Goal: Information Seeking & Learning: Learn about a topic

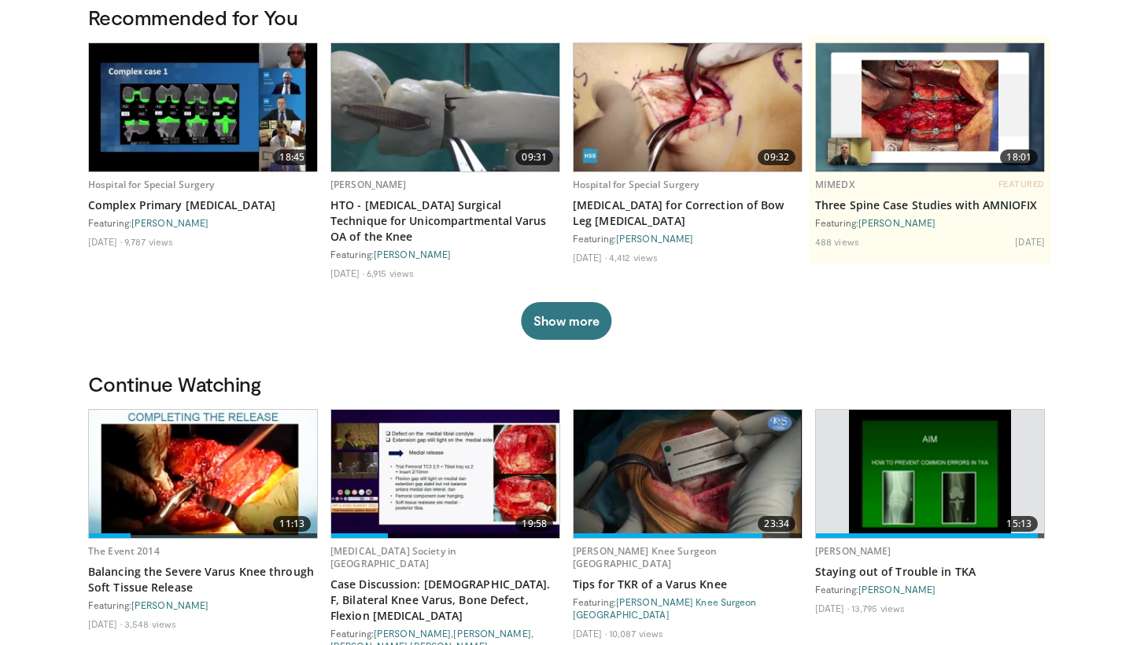
scroll to position [183, 0]
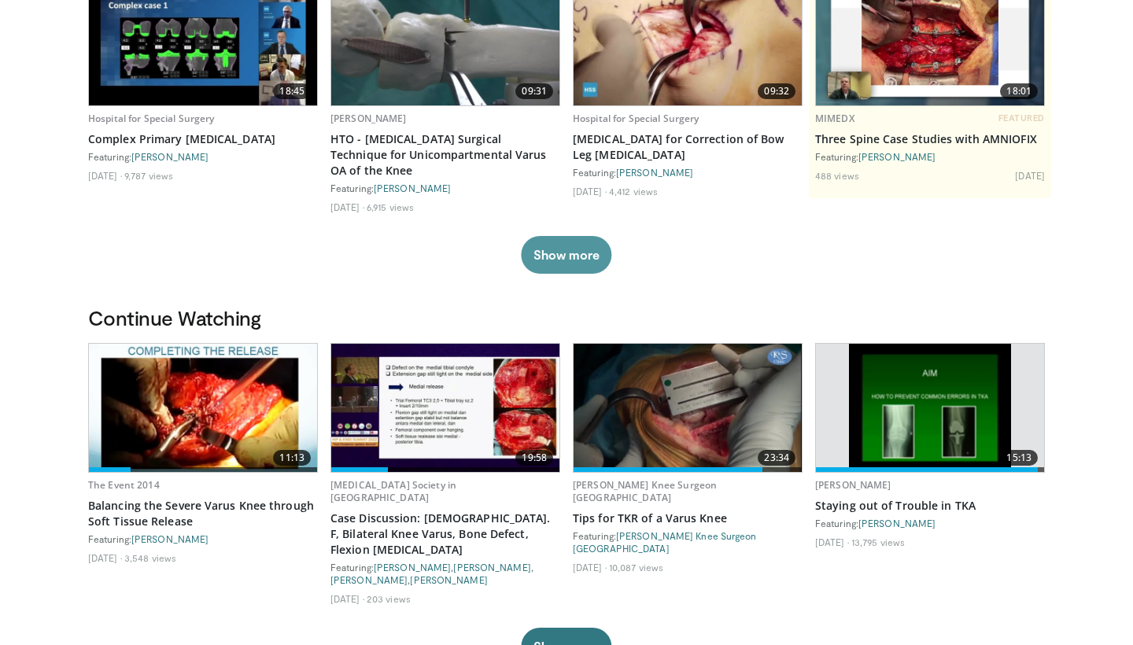
click at [563, 237] on button "Show more" at bounding box center [566, 255] width 91 height 38
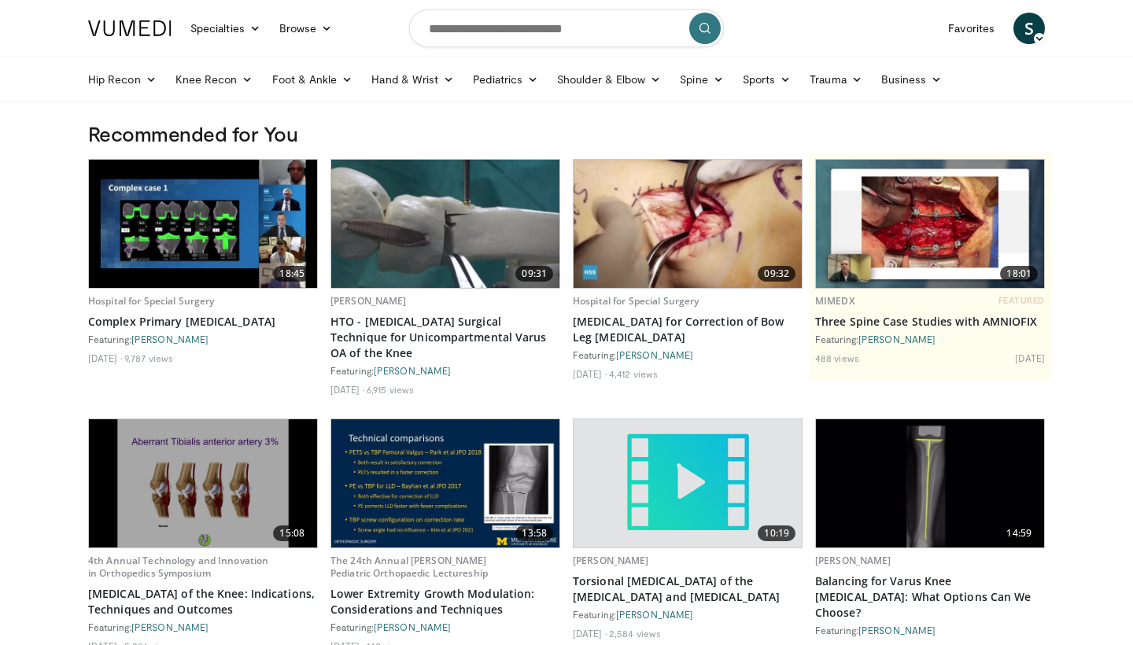
scroll to position [0, 0]
click at [220, 87] on link "Knee Recon" at bounding box center [214, 79] width 97 height 31
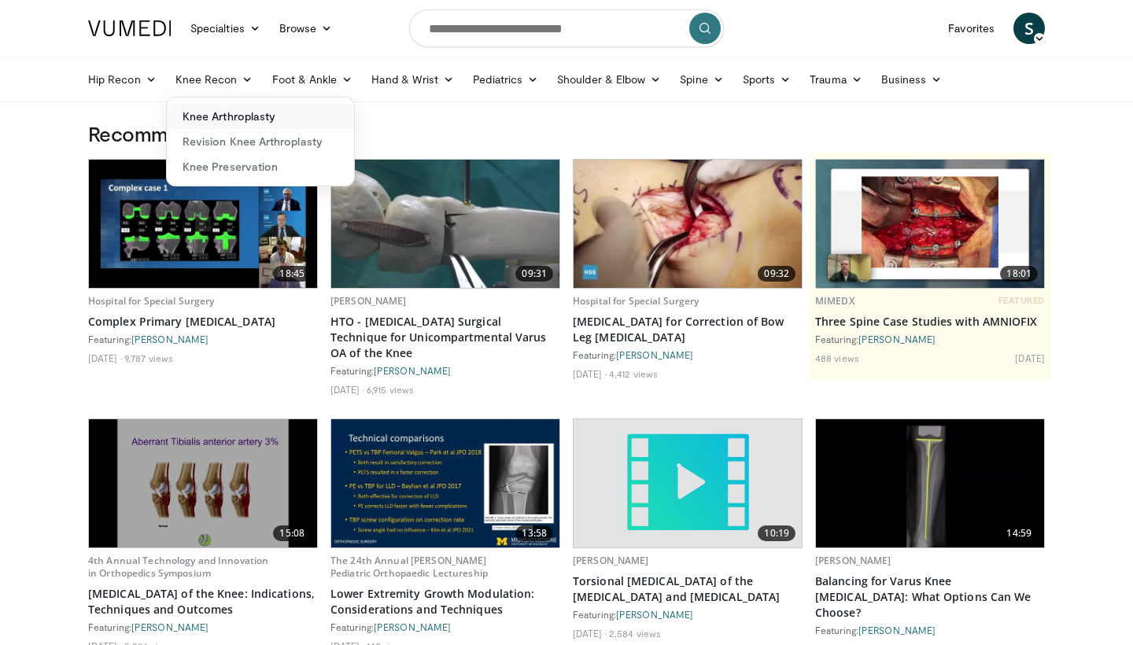
click at [228, 108] on link "Knee Arthroplasty" at bounding box center [260, 116] width 187 height 25
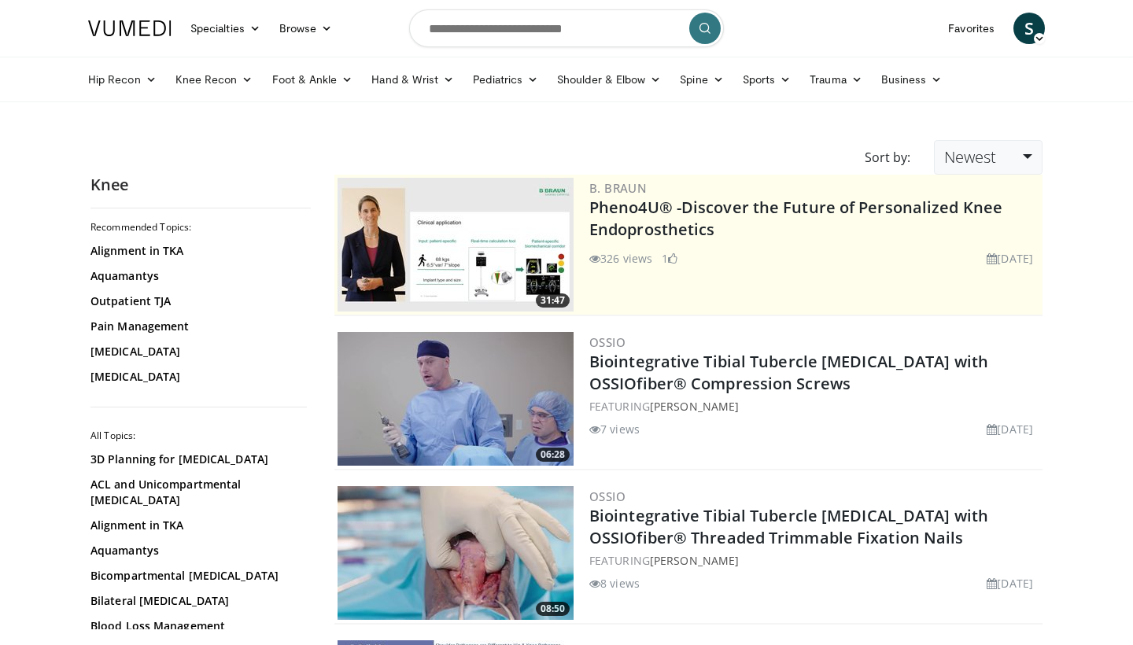
click at [1007, 161] on link "Newest" at bounding box center [988, 157] width 109 height 35
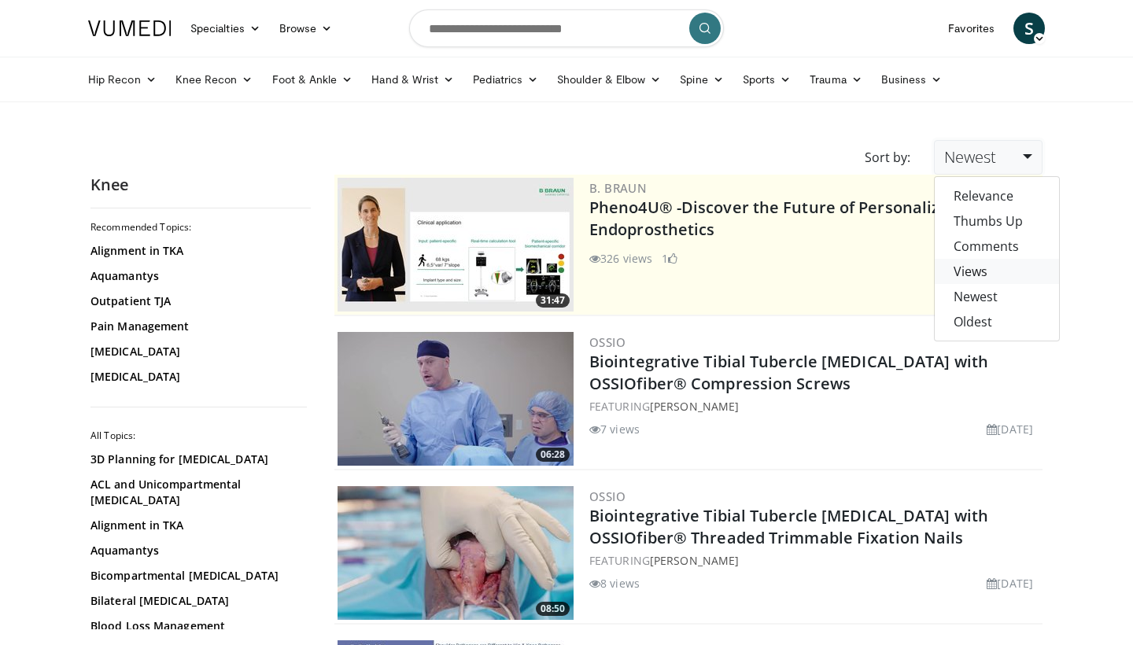
click at [1008, 277] on link "Views" at bounding box center [997, 271] width 124 height 25
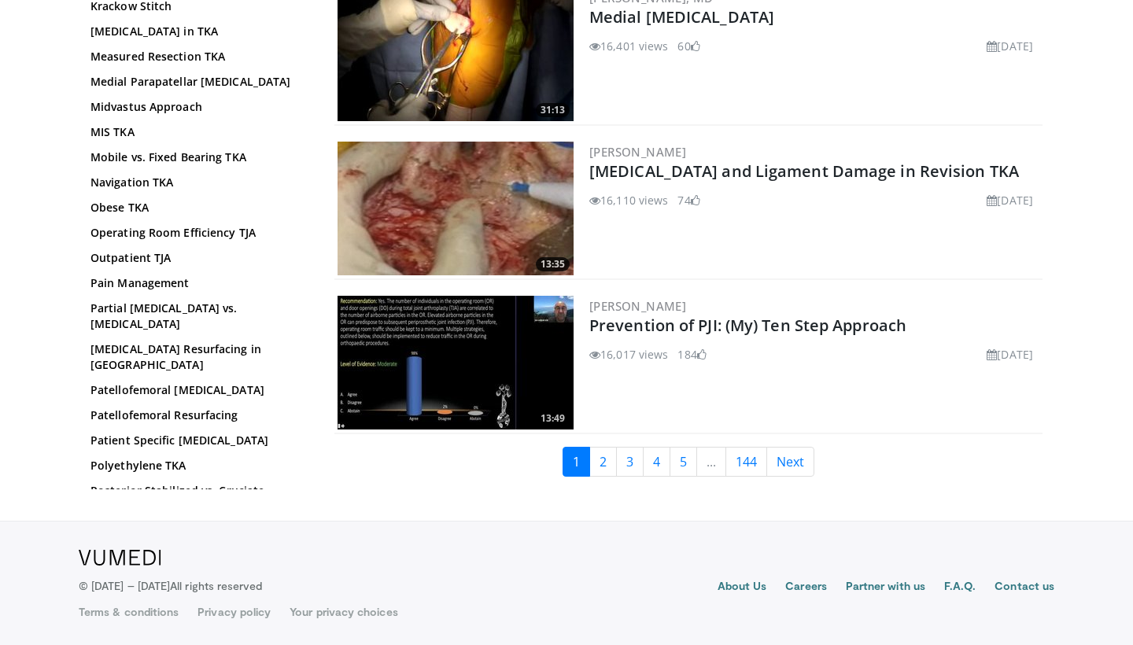
scroll to position [3739, 0]
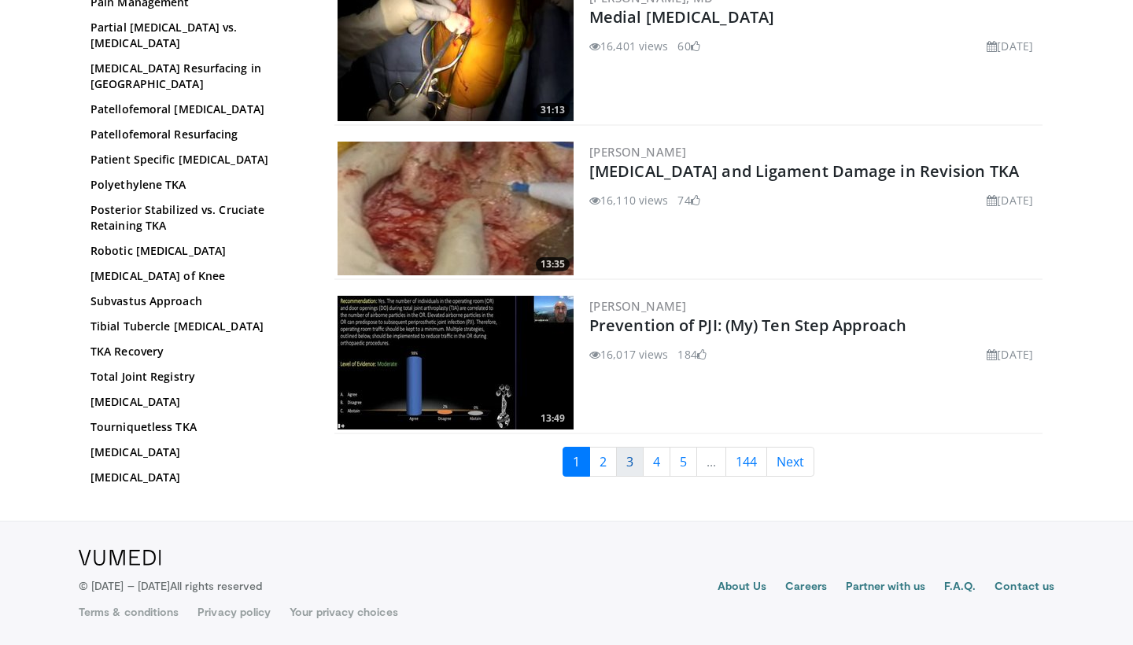
click at [616, 453] on link "3" at bounding box center [630, 462] width 28 height 30
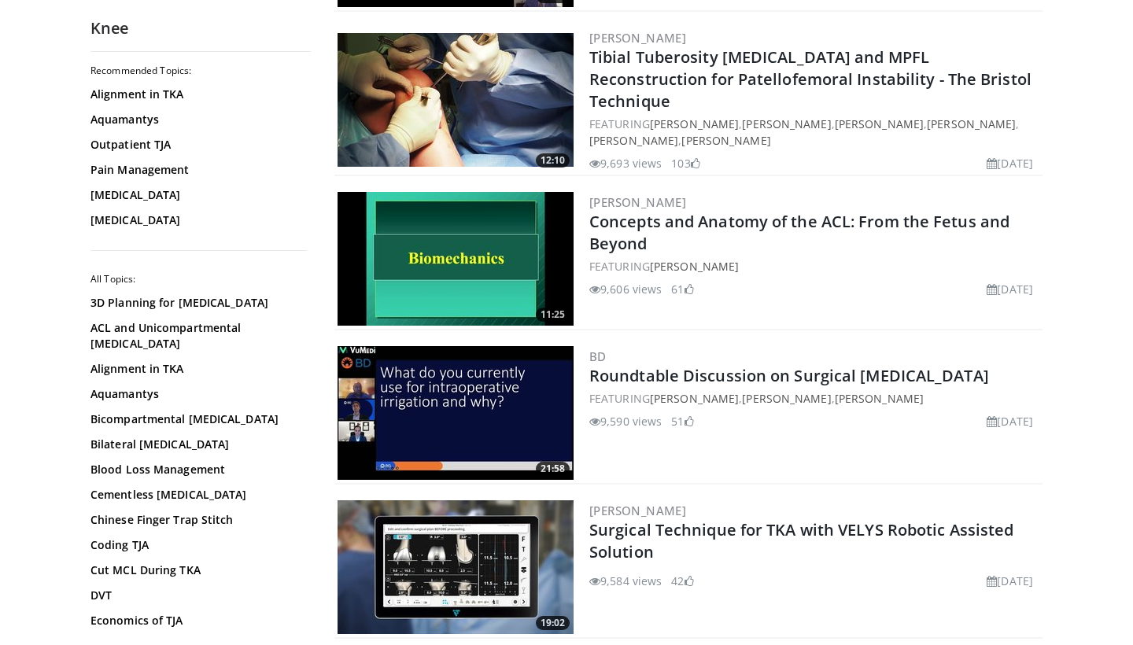
scroll to position [430, 0]
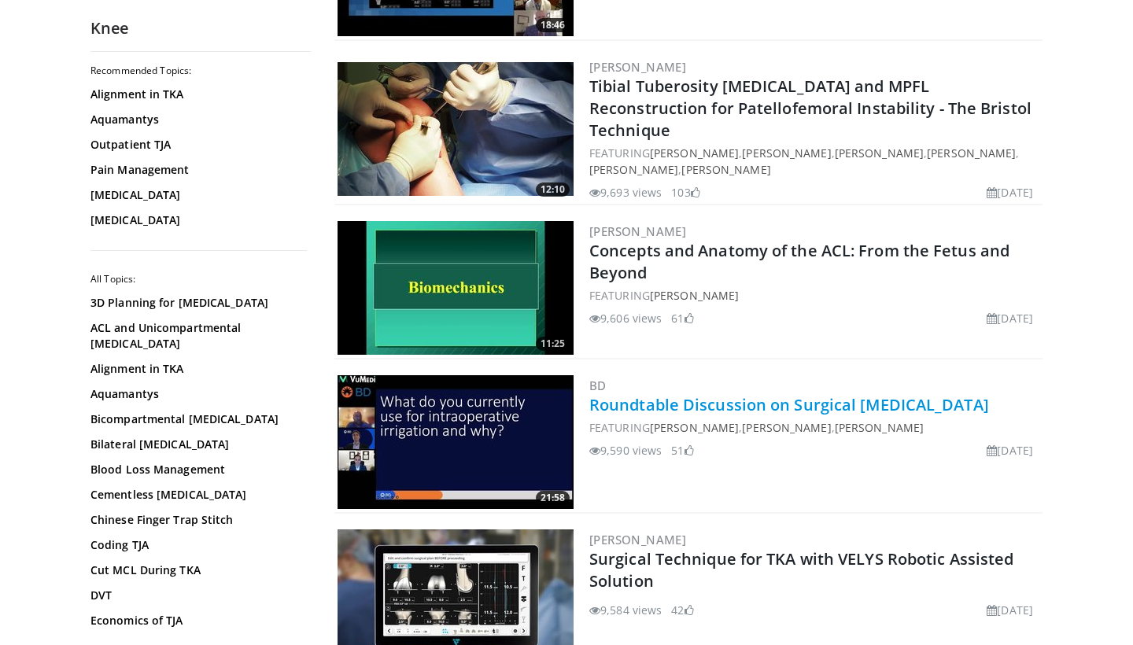
click at [838, 394] on link "Roundtable Discussion on Surgical Wound Irrigation" at bounding box center [790, 404] width 400 height 21
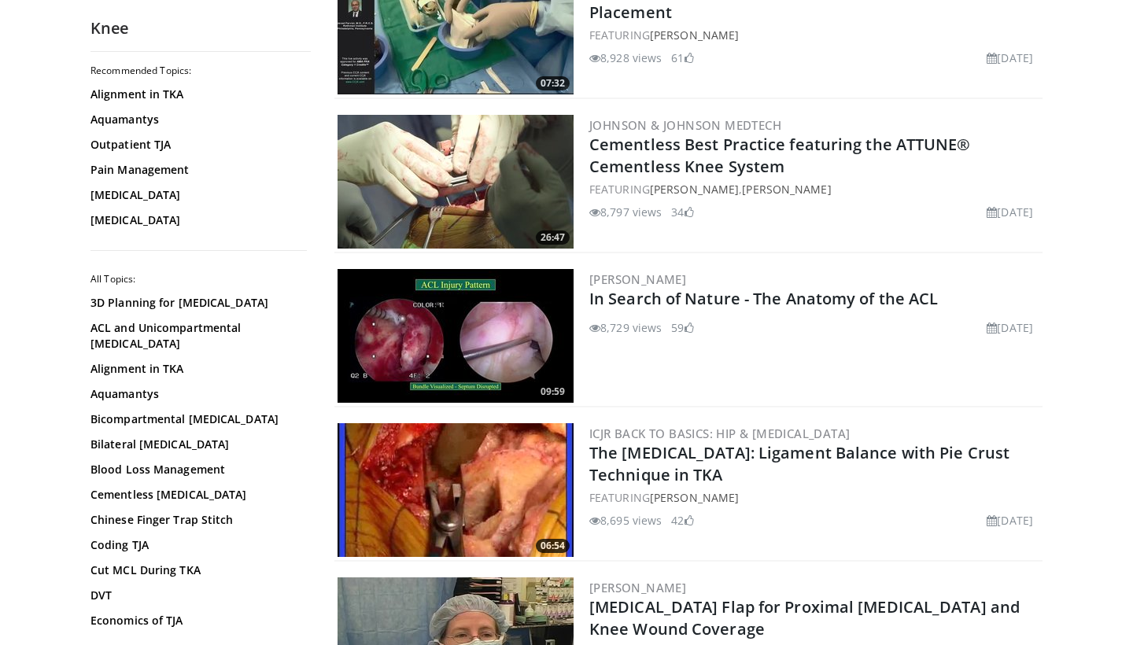
scroll to position [1591, 0]
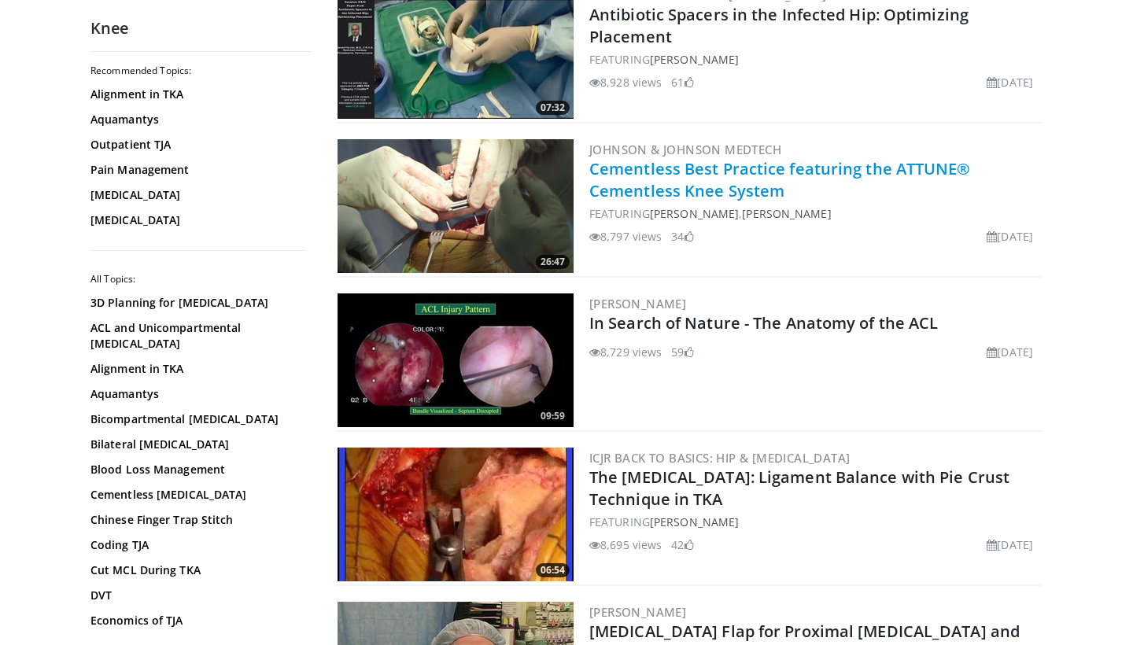
click at [892, 158] on link "Cementless Best Practice featuring the ATTUNE® Cementless Knee System" at bounding box center [781, 179] width 382 height 43
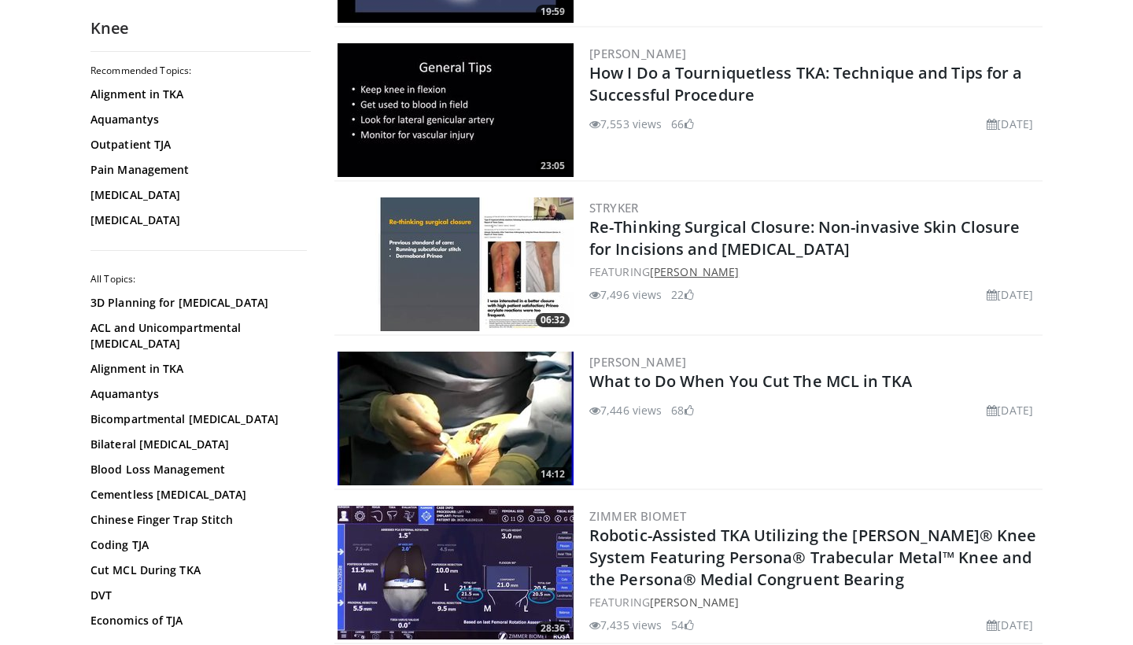
scroll to position [3385, 0]
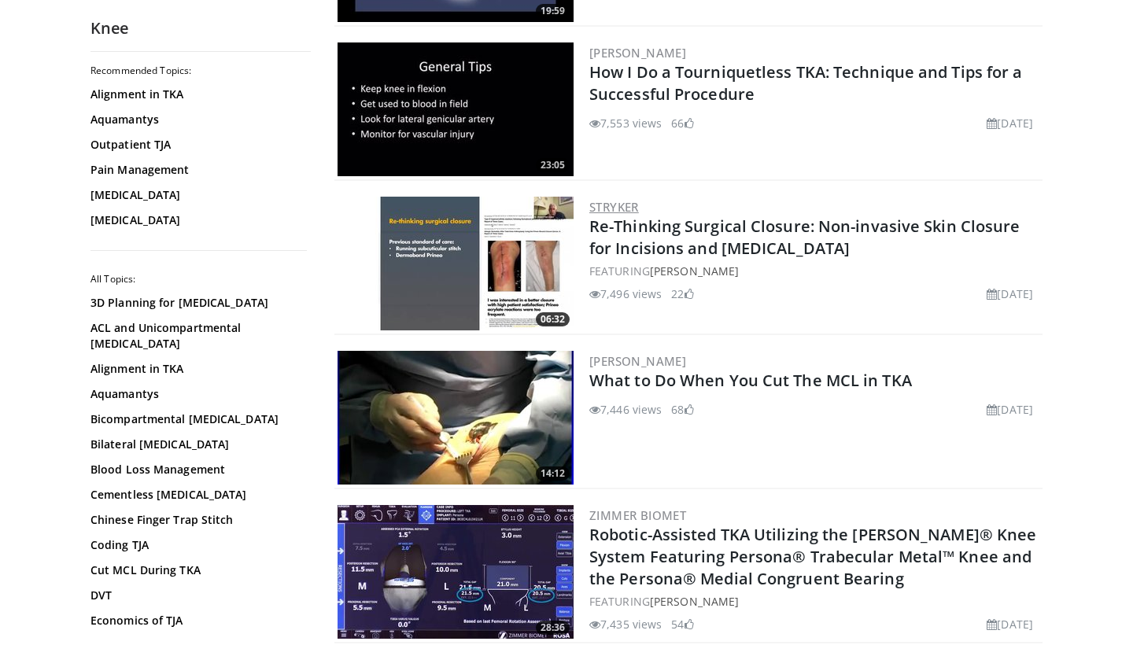
click at [616, 199] on link "Stryker" at bounding box center [615, 207] width 50 height 16
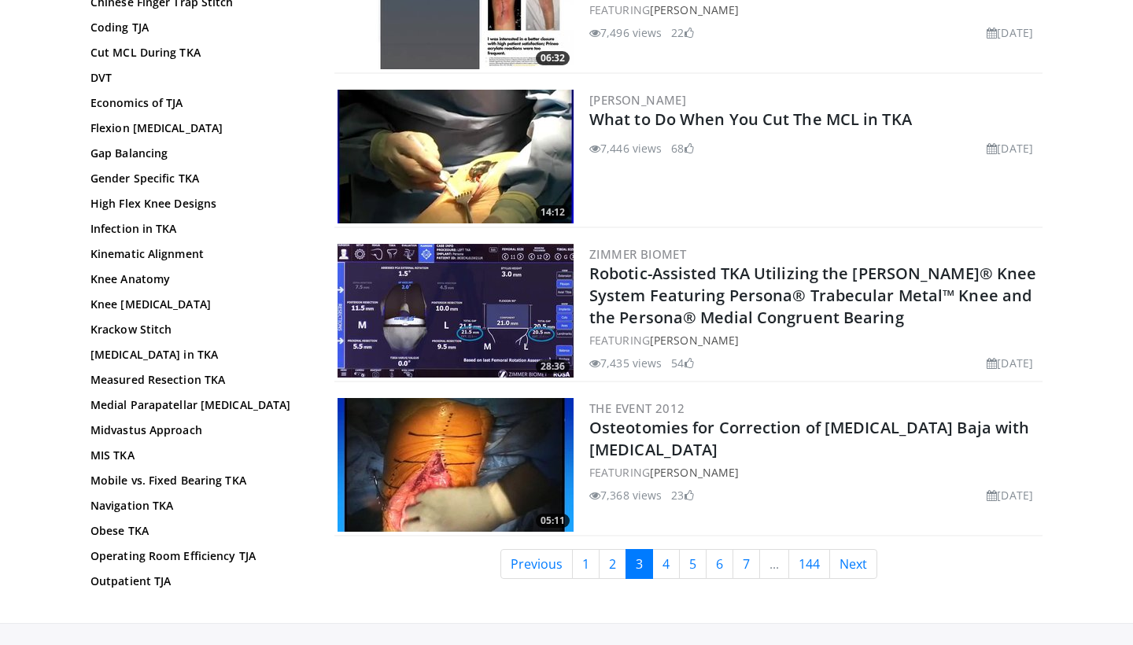
scroll to position [3647, 0]
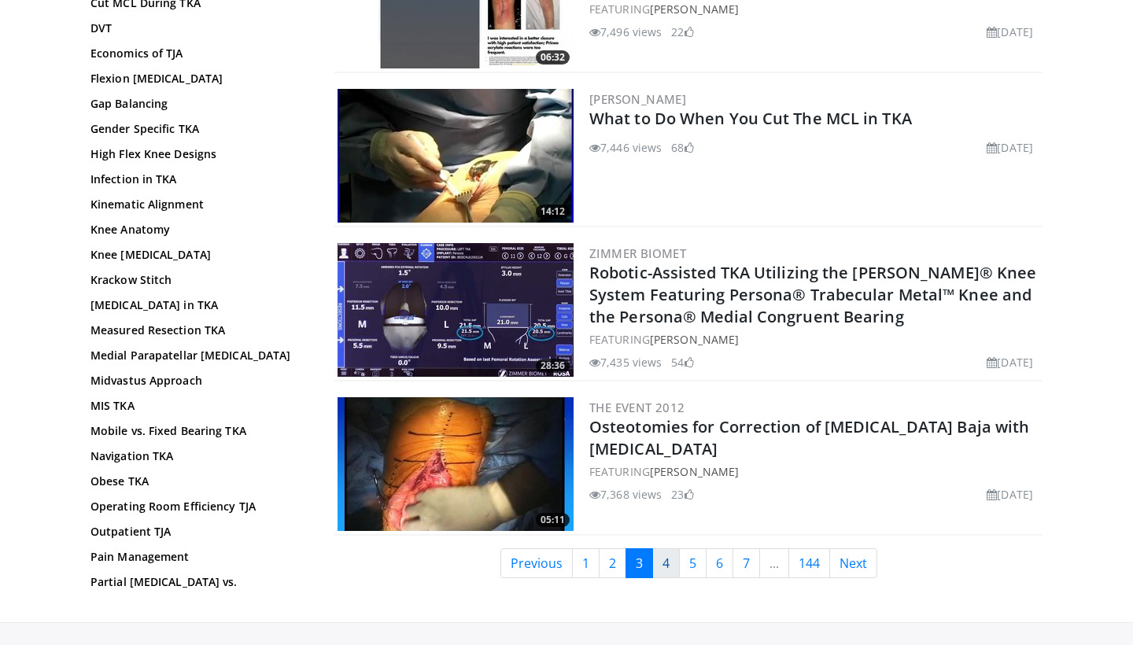
click at [660, 549] on link "4" at bounding box center [666, 564] width 28 height 30
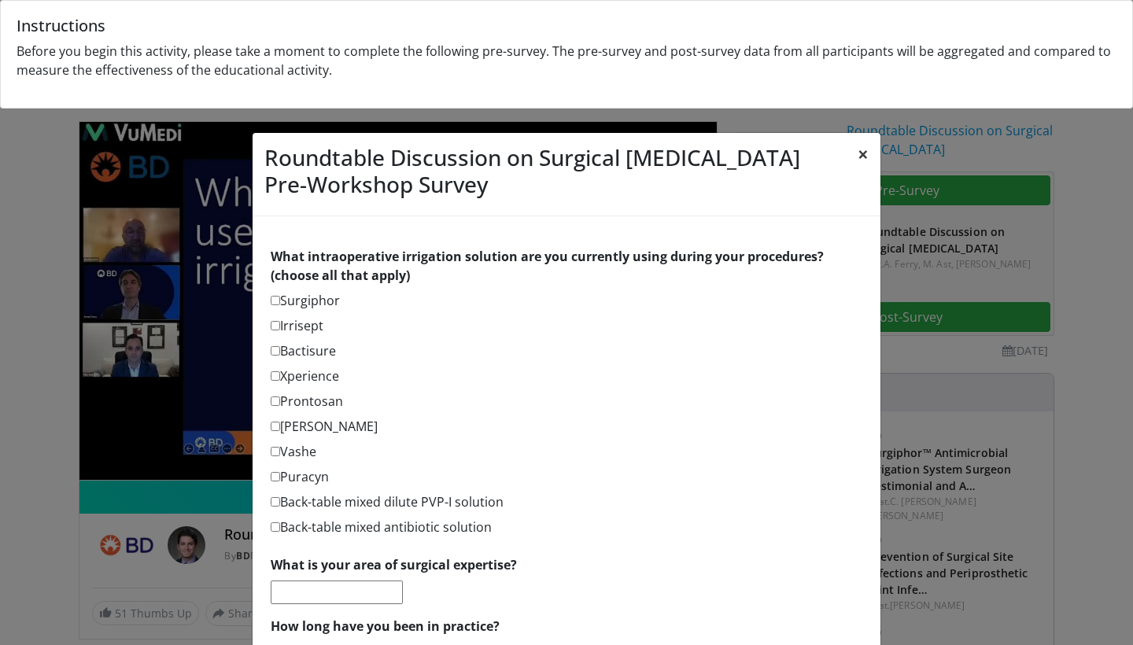
click at [859, 159] on button "×" at bounding box center [863, 154] width 35 height 43
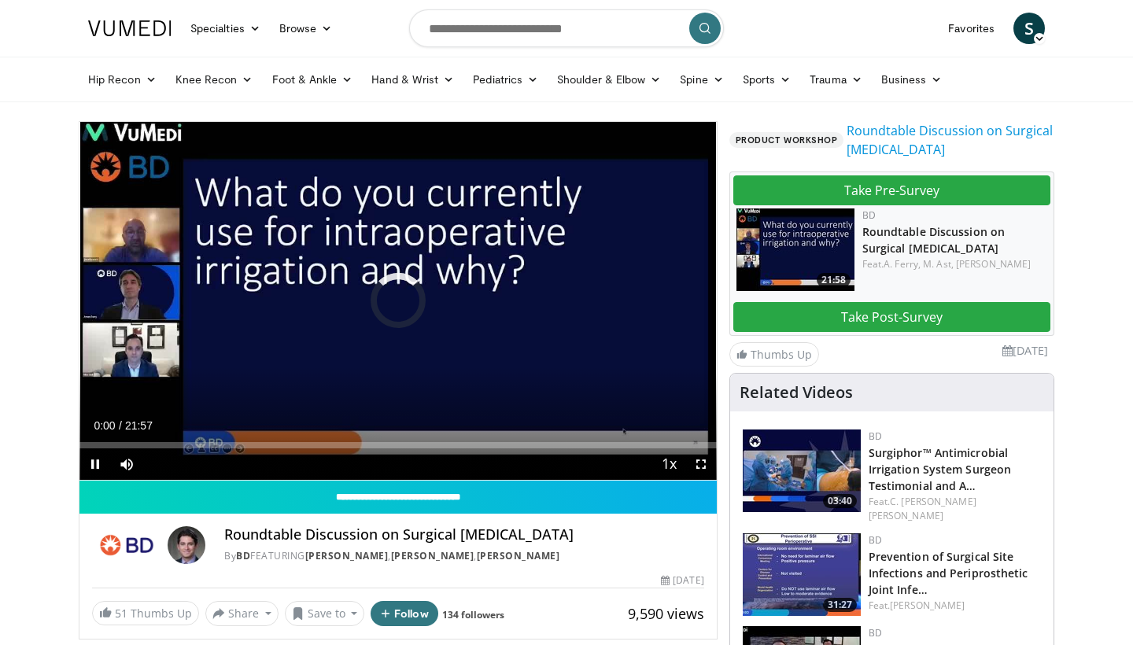
click at [697, 470] on span "Video Player" at bounding box center [701, 464] width 31 height 31
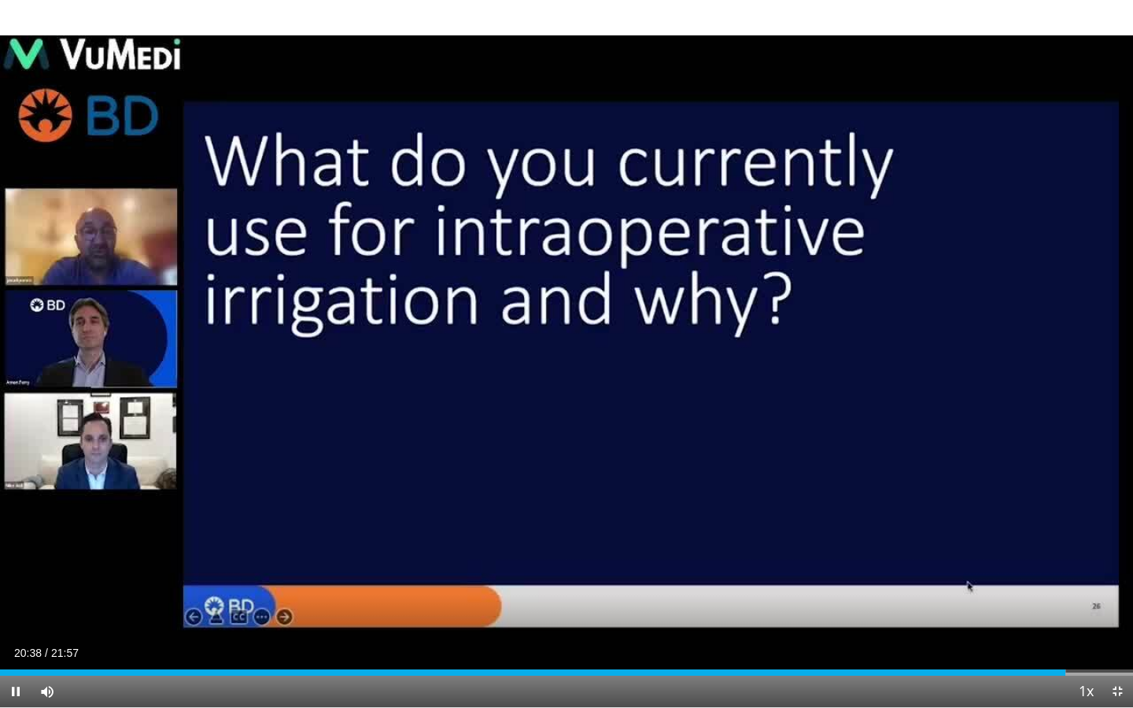
click at [1111, 645] on span "Video Player" at bounding box center [1117, 691] width 31 height 31
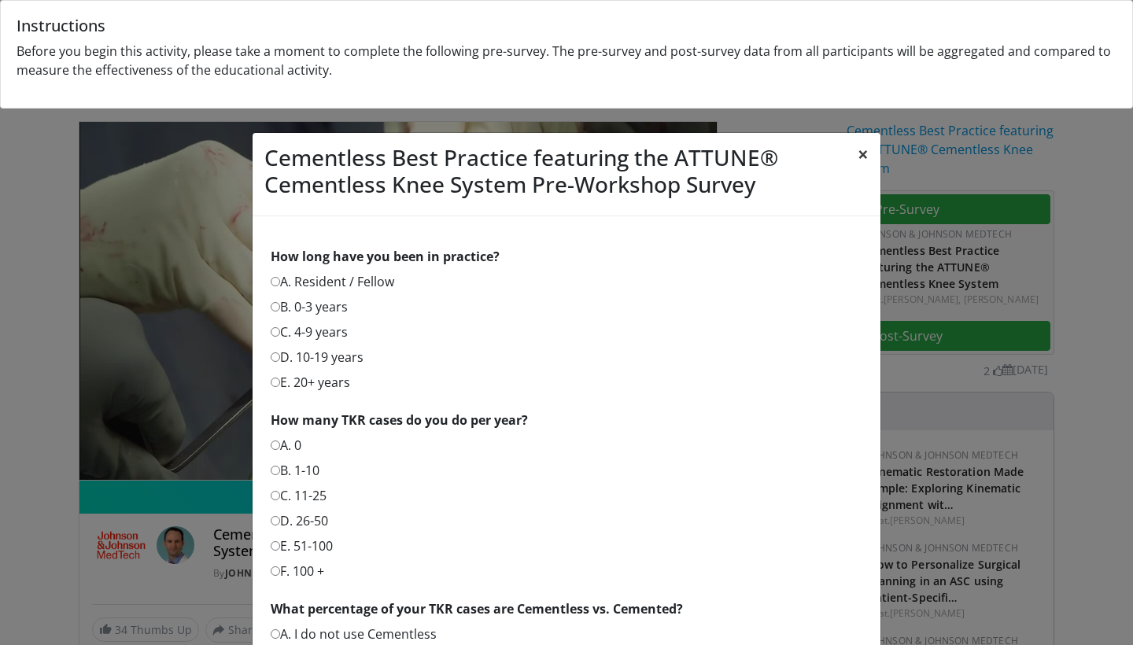
click at [865, 157] on button "×" at bounding box center [863, 154] width 35 height 43
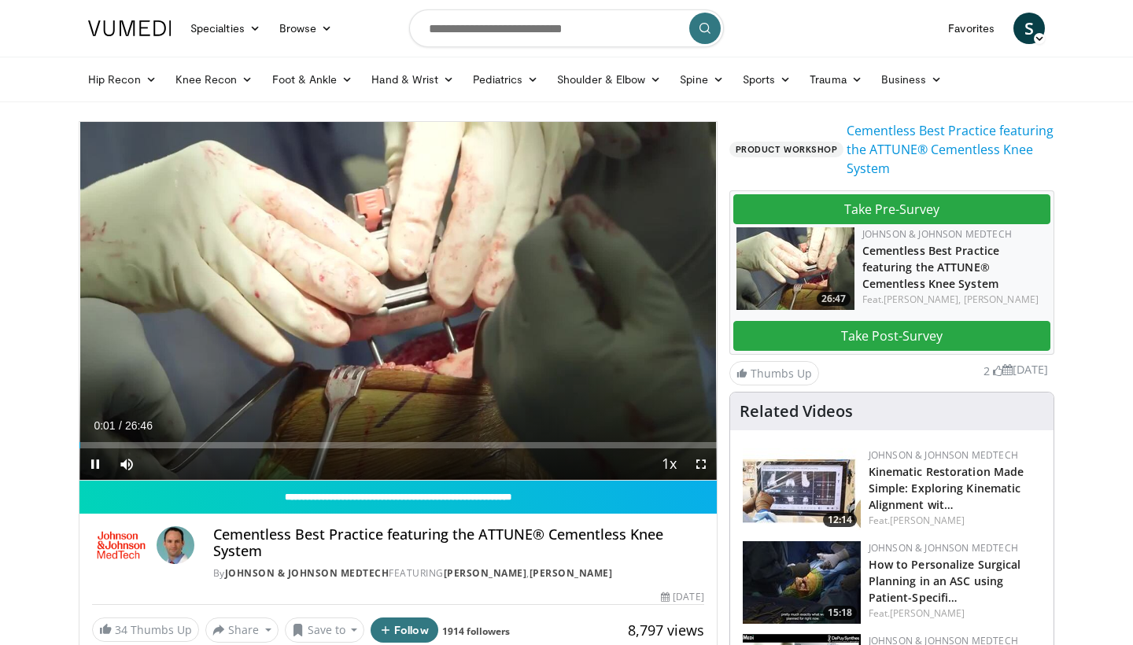
click at [708, 470] on span "Video Player" at bounding box center [701, 464] width 31 height 31
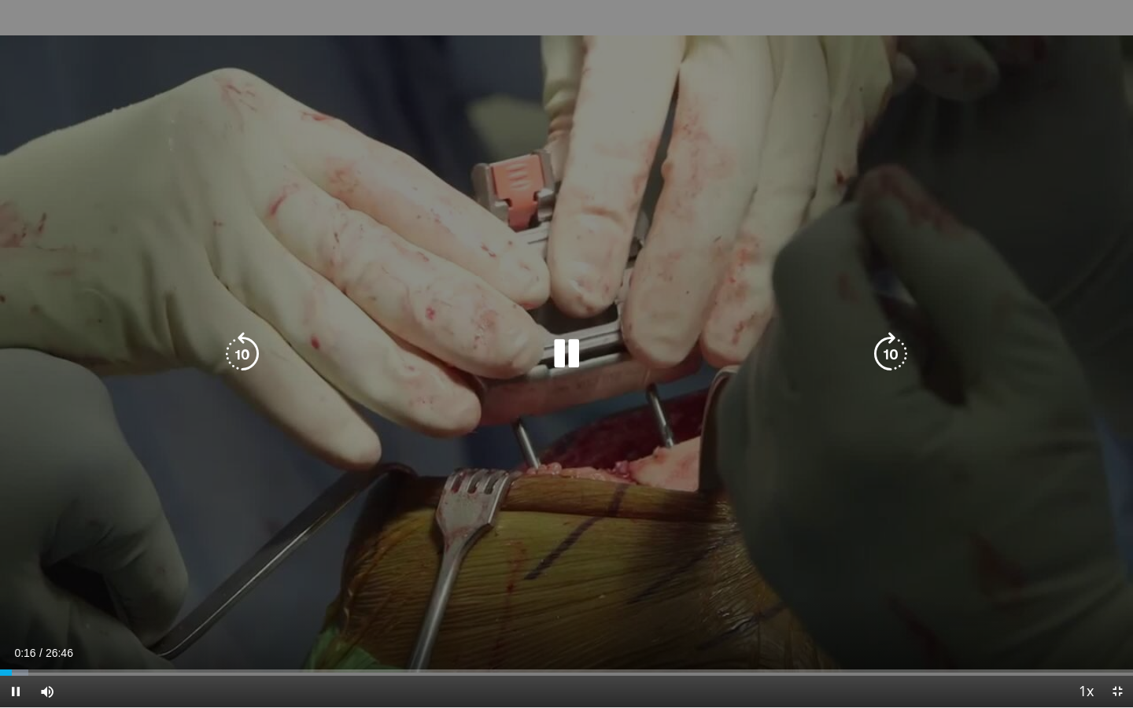
click at [896, 364] on icon "Video Player" at bounding box center [891, 354] width 44 height 44
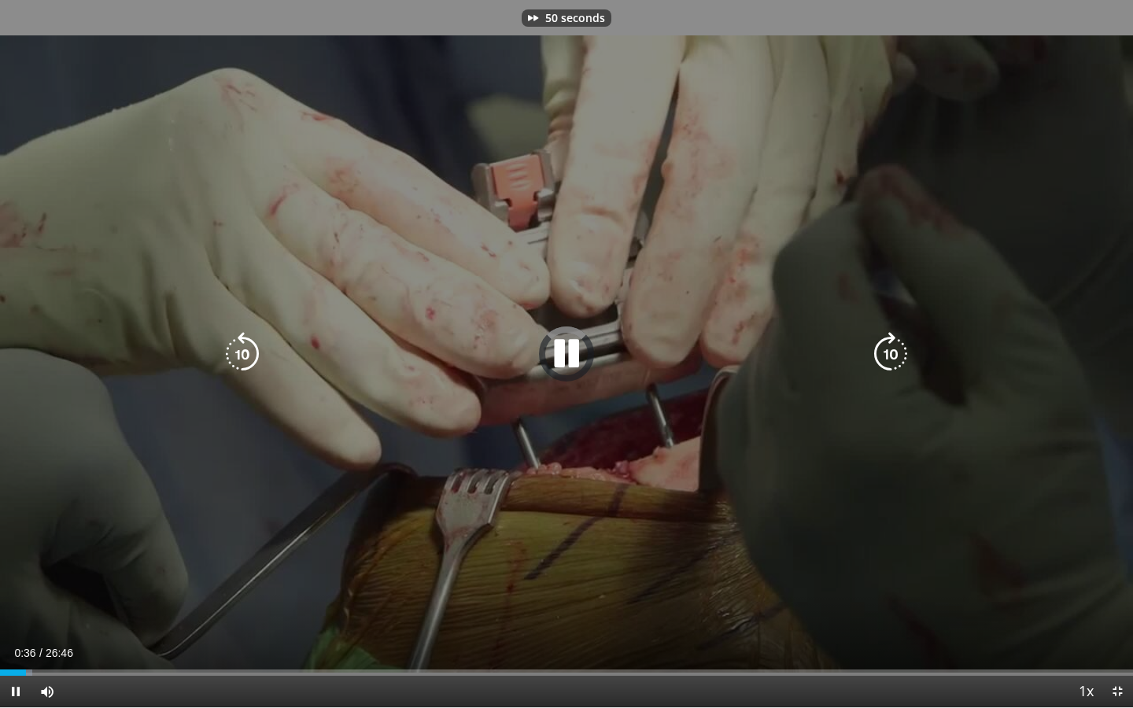
click at [896, 364] on icon "Video Player" at bounding box center [891, 354] width 44 height 44
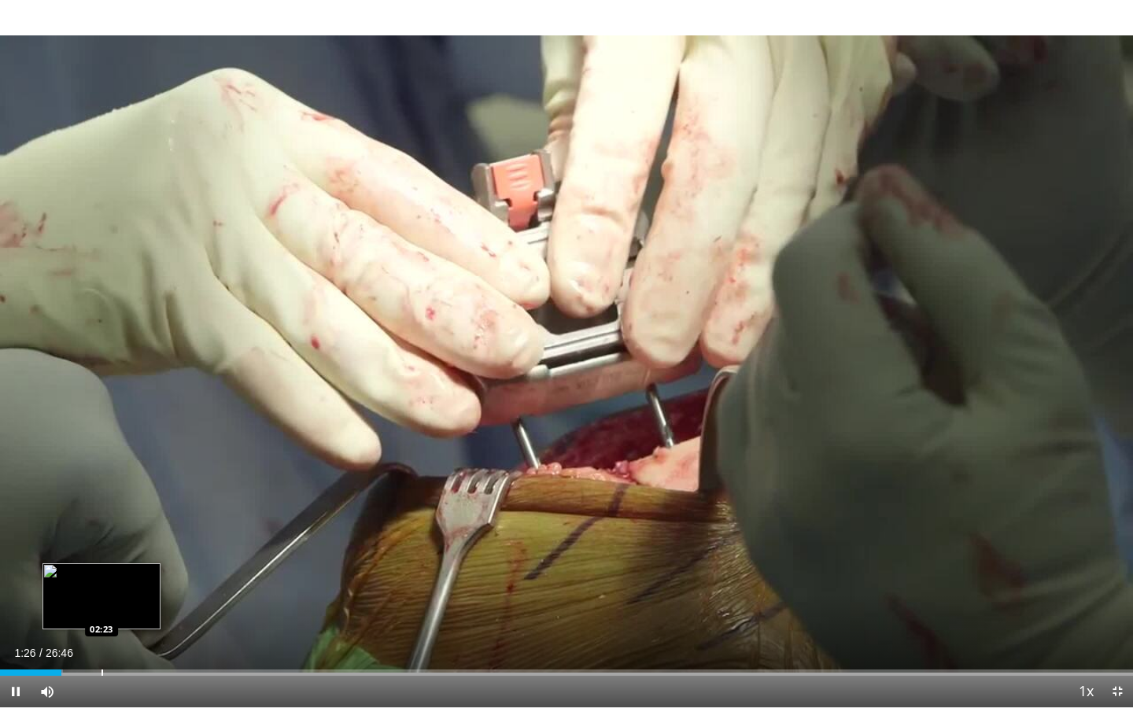
click at [102, 645] on div "Progress Bar" at bounding box center [103, 673] width 2 height 6
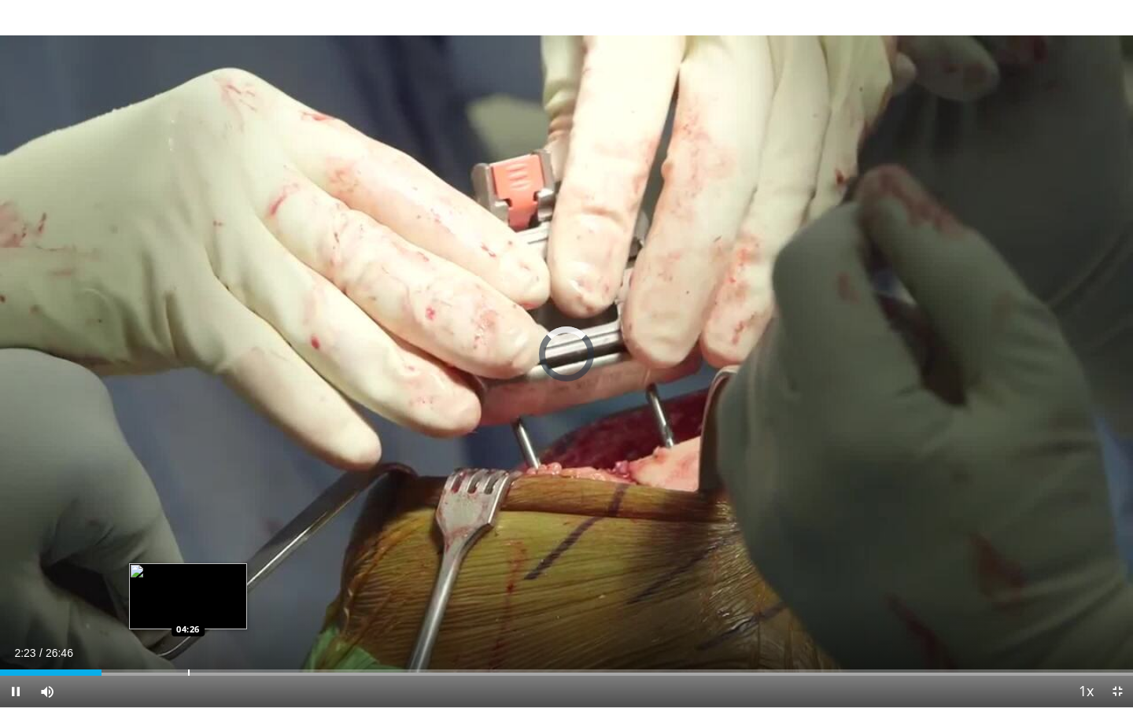
click at [188, 645] on div "Loaded : 8.95% 02:23 04:26" at bounding box center [566, 668] width 1133 height 15
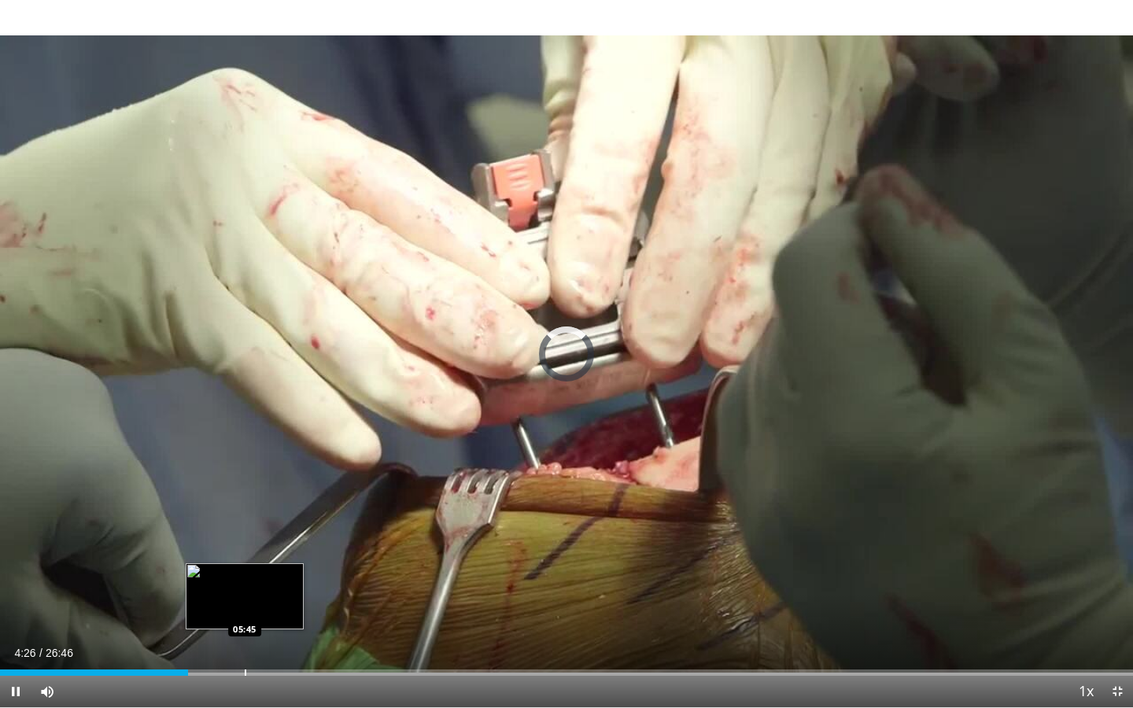
click at [245, 645] on div "Loaded : 8.95% 04:26 05:45" at bounding box center [566, 668] width 1133 height 15
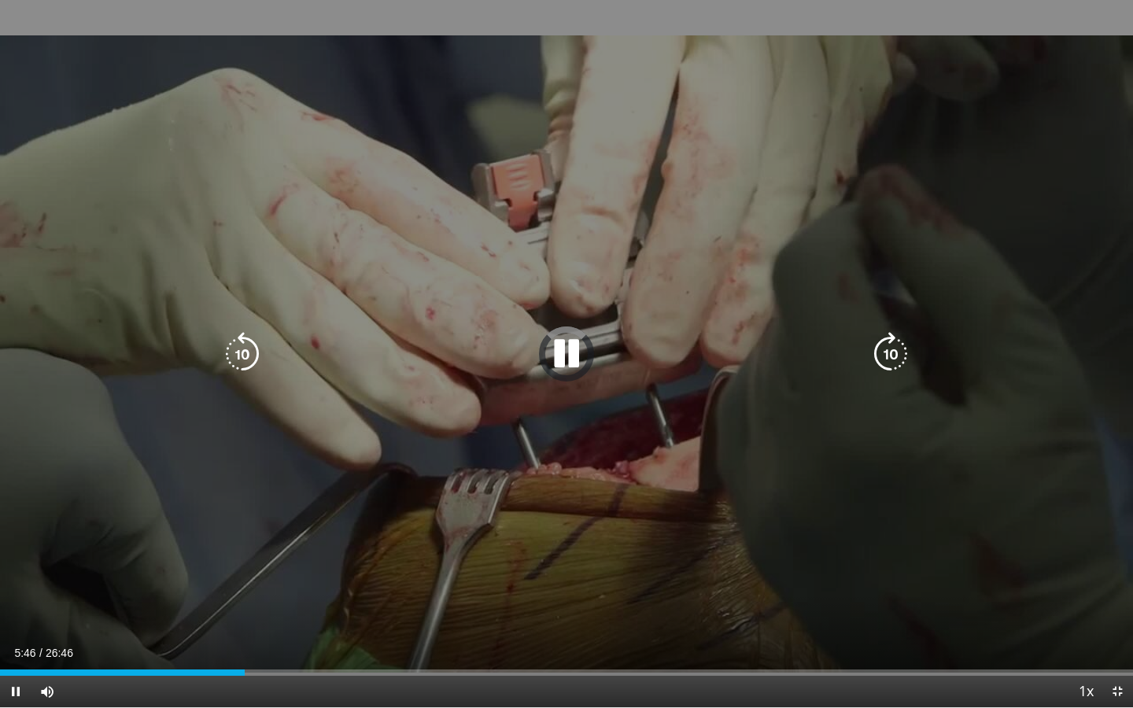
click at [578, 375] on icon "Video Player" at bounding box center [567, 354] width 44 height 44
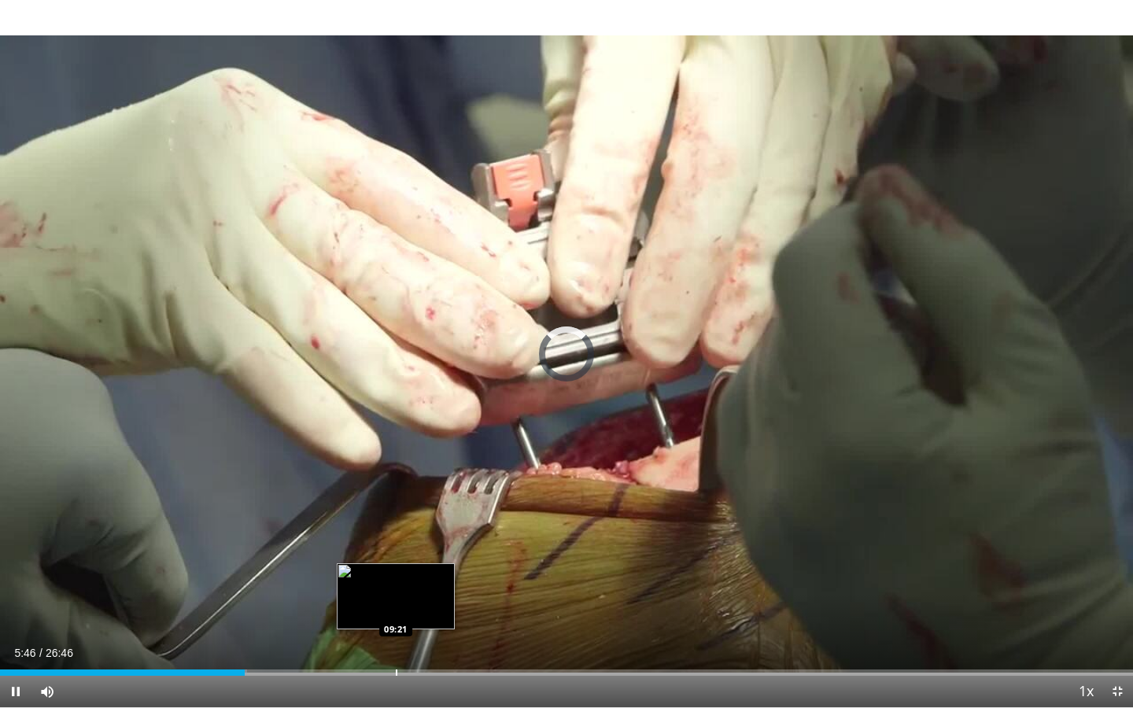
click at [396, 645] on div "Progress Bar" at bounding box center [397, 673] width 2 height 6
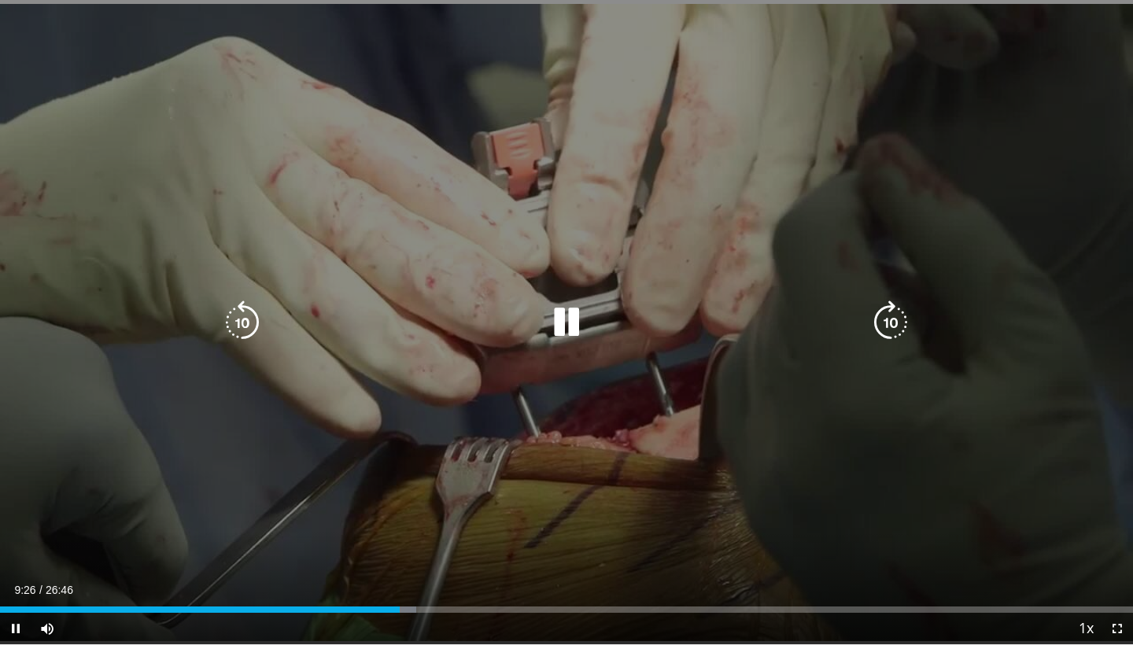
scroll to position [218, 0]
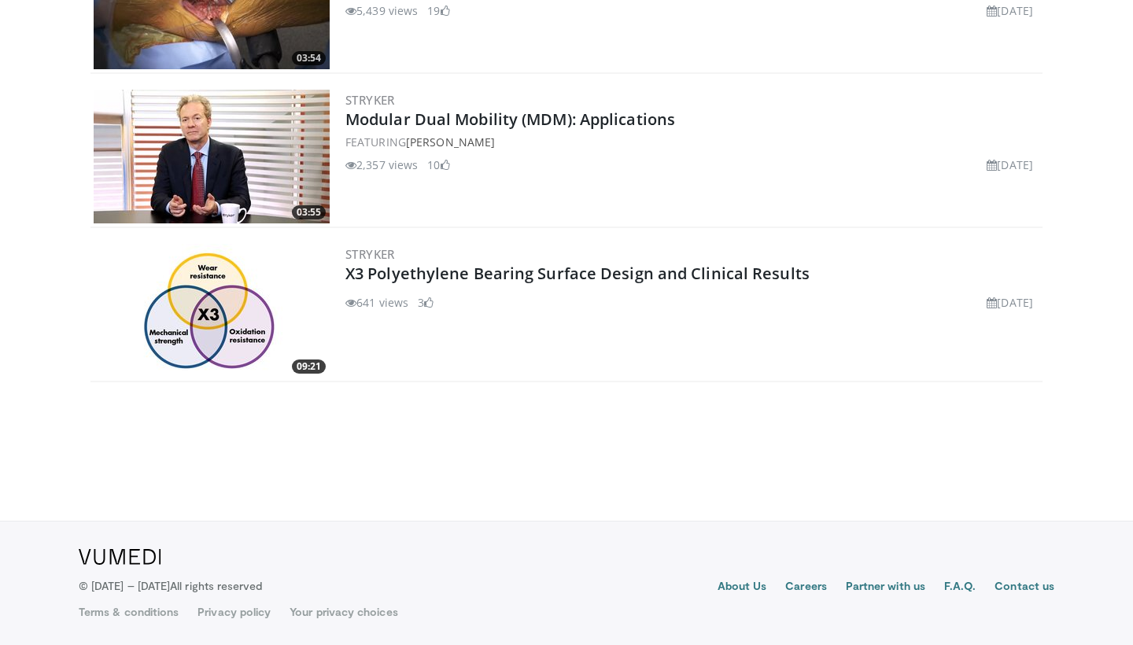
scroll to position [804, 0]
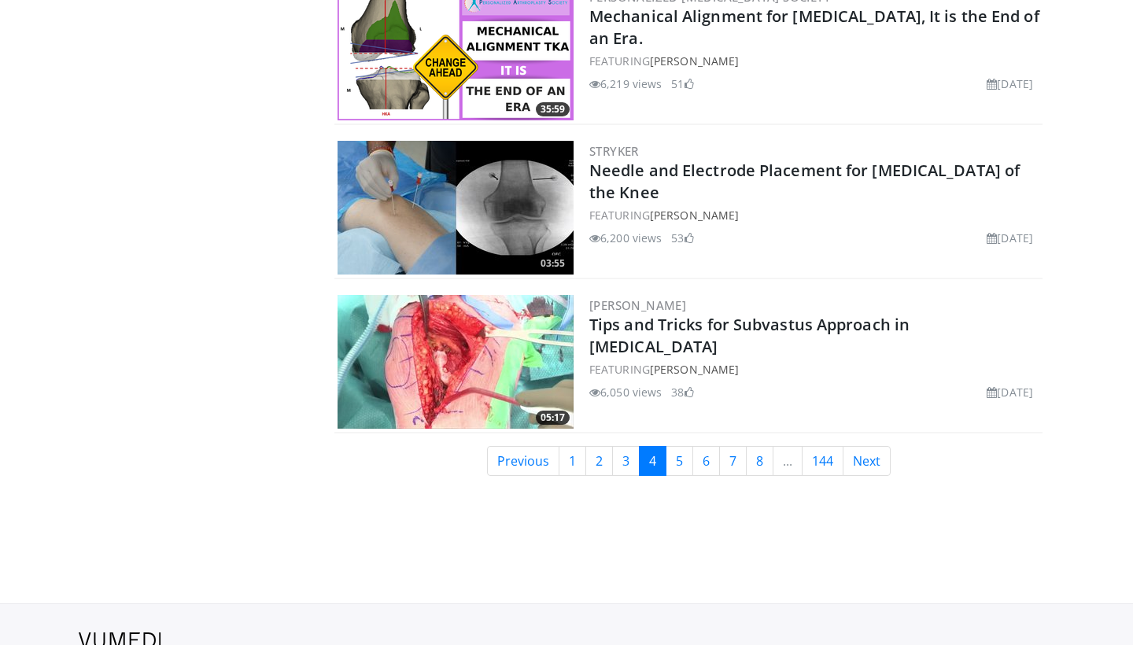
scroll to position [3743, 0]
click at [671, 467] on link "5" at bounding box center [680, 462] width 28 height 30
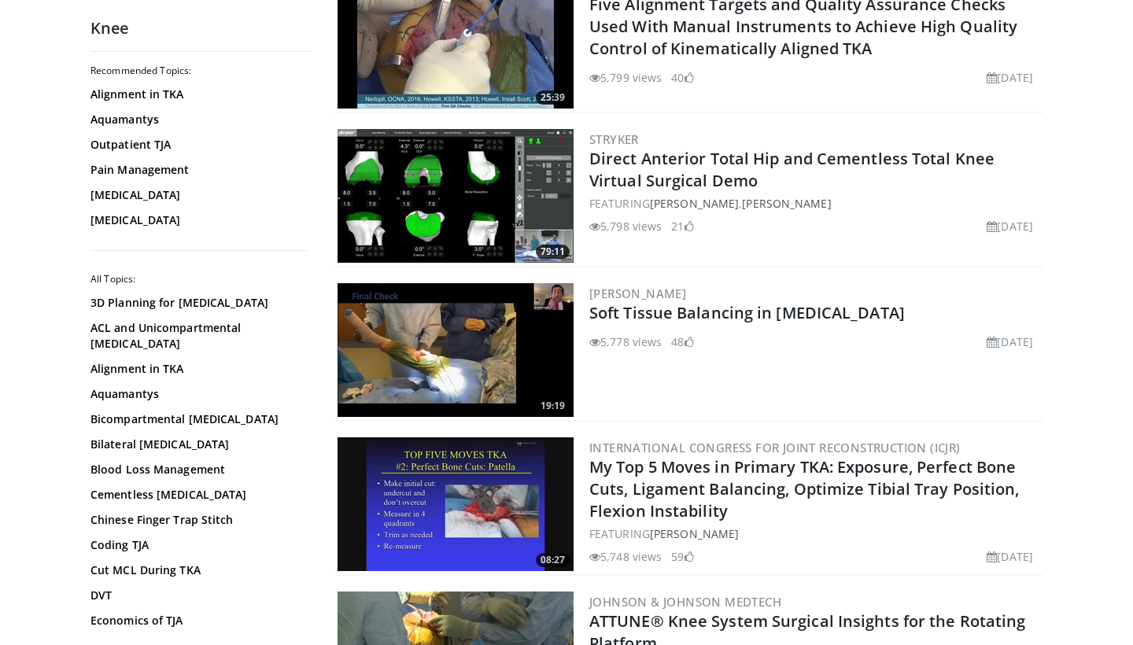
scroll to position [1747, 0]
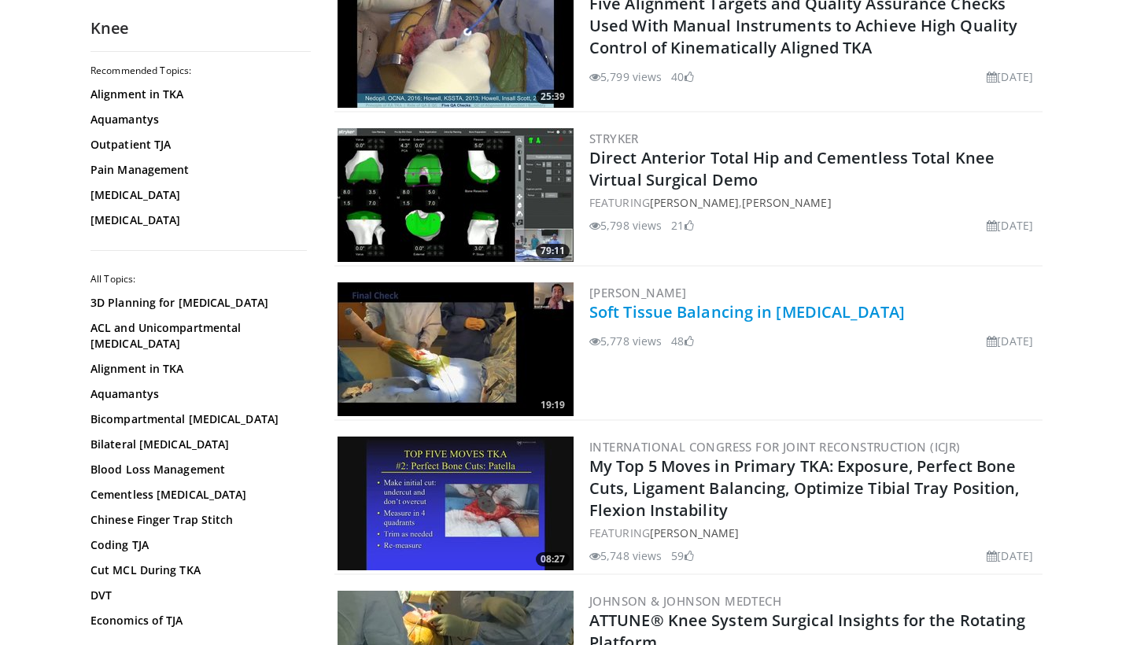
click at [840, 306] on link "Soft Tissue Balancing in Total Knee Arthroplasty" at bounding box center [748, 311] width 316 height 21
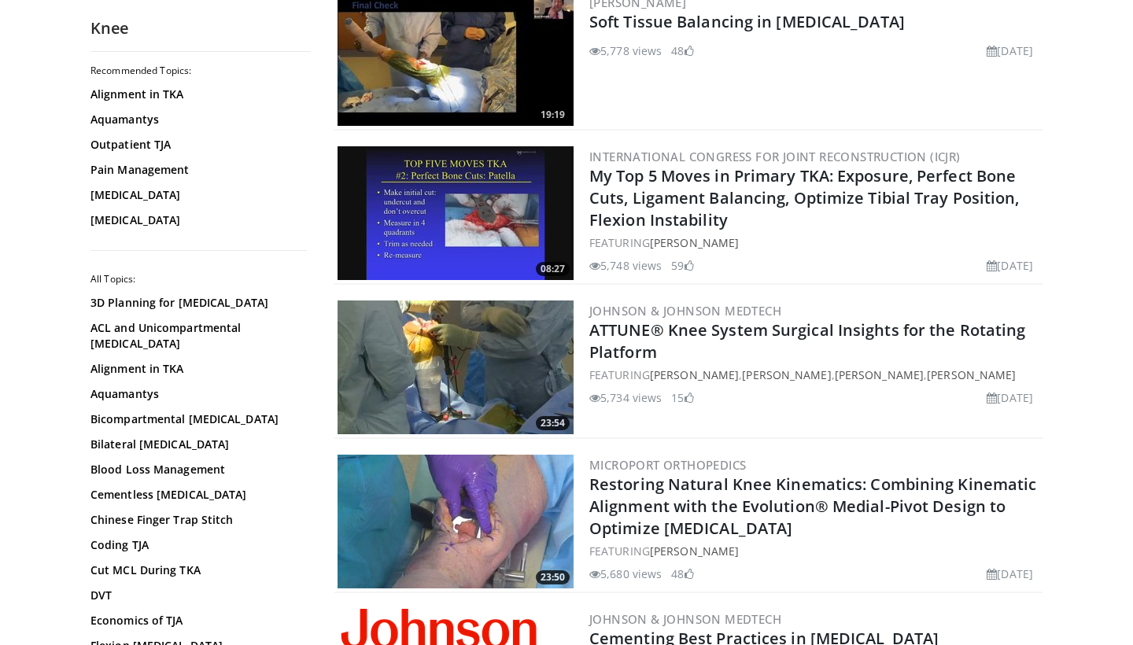
scroll to position [1876, 0]
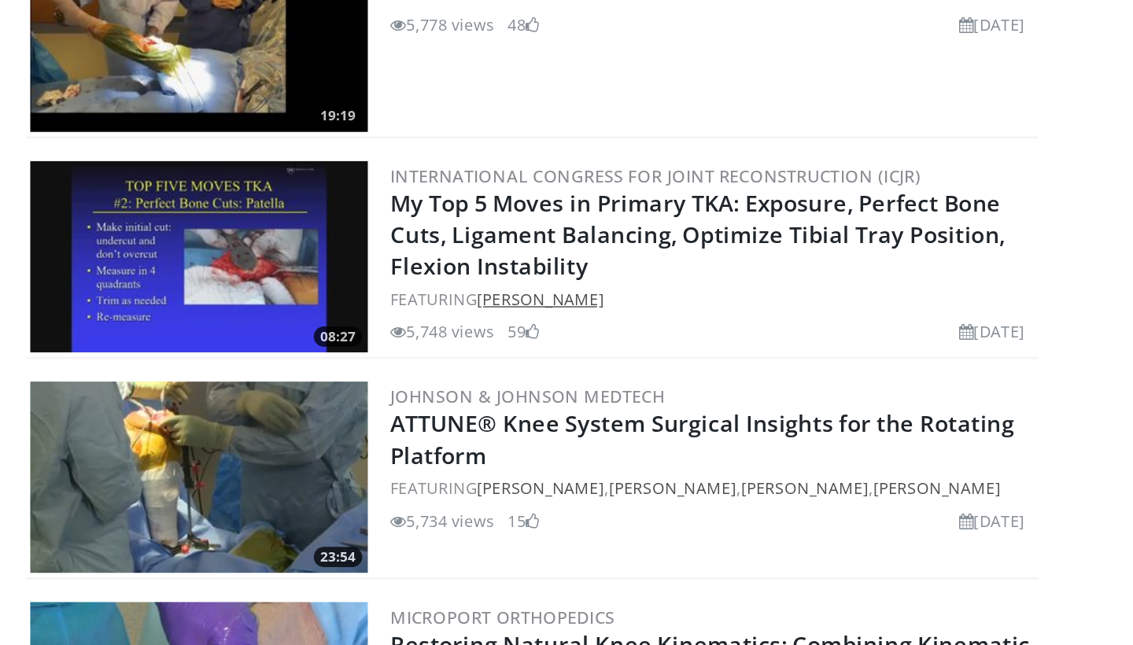
click at [650, 396] on link "Daniel Berry" at bounding box center [694, 403] width 89 height 15
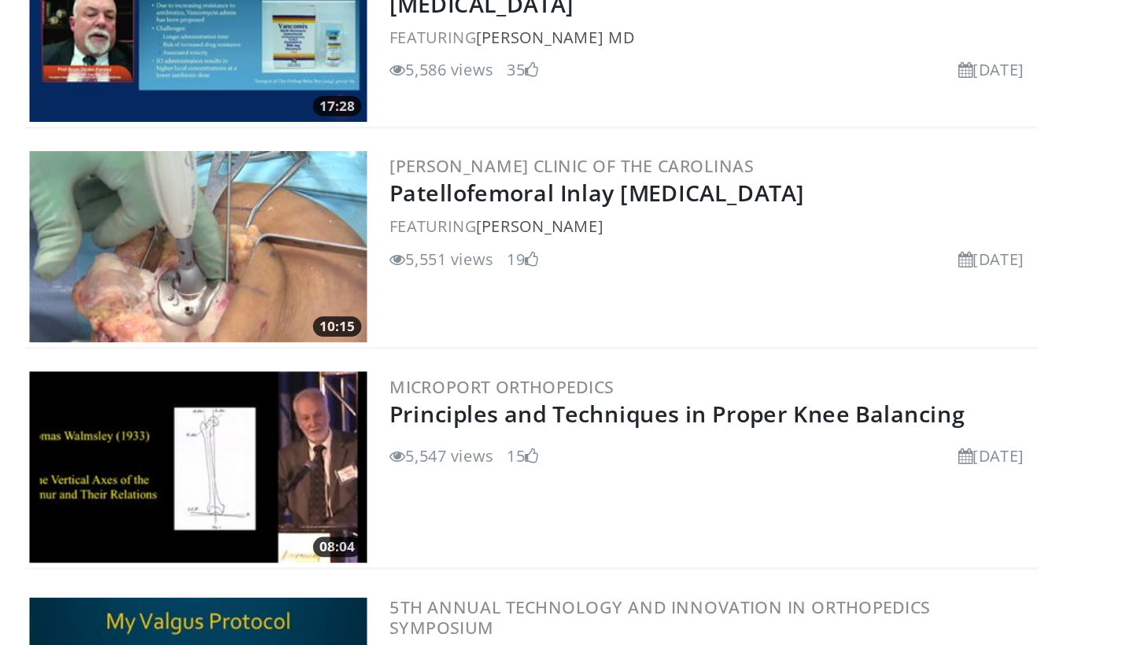
scroll to position [3121, 0]
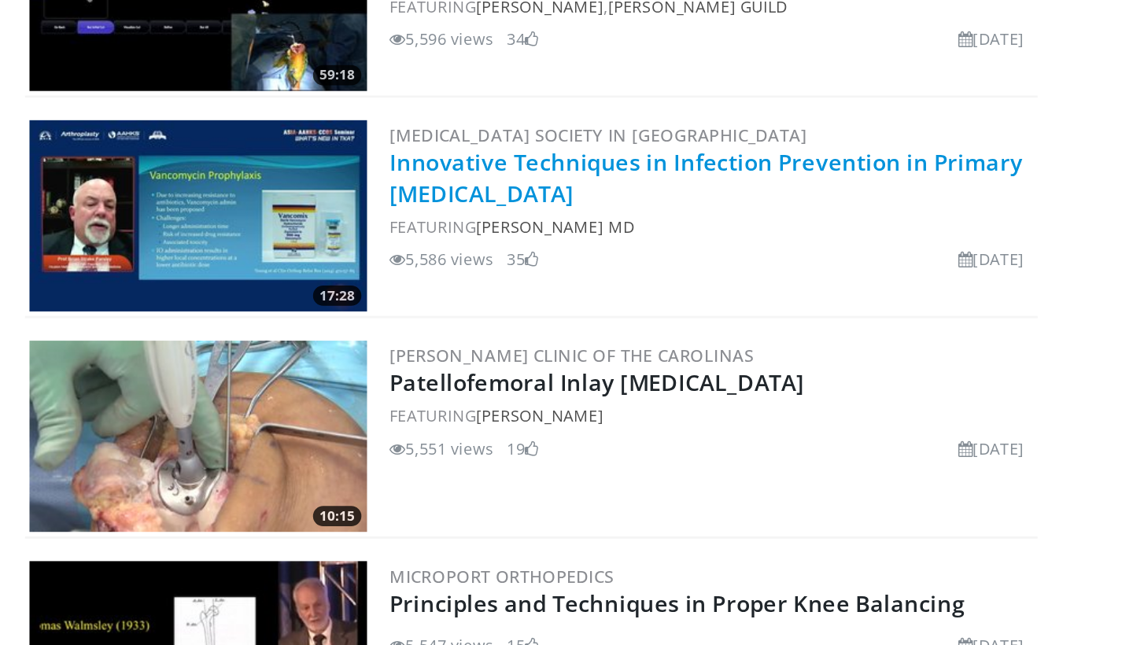
click at [590, 161] on link "Innovative Techniques in Infection Prevention in Primary Total Knee Arthroplasty" at bounding box center [811, 182] width 443 height 43
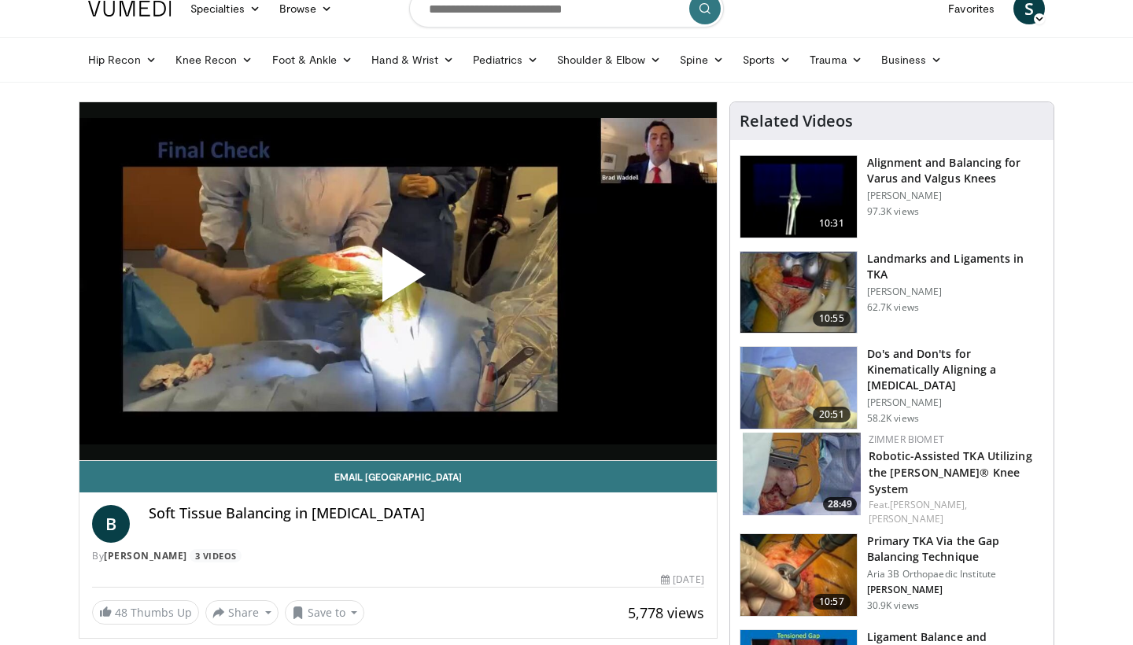
scroll to position [17, 0]
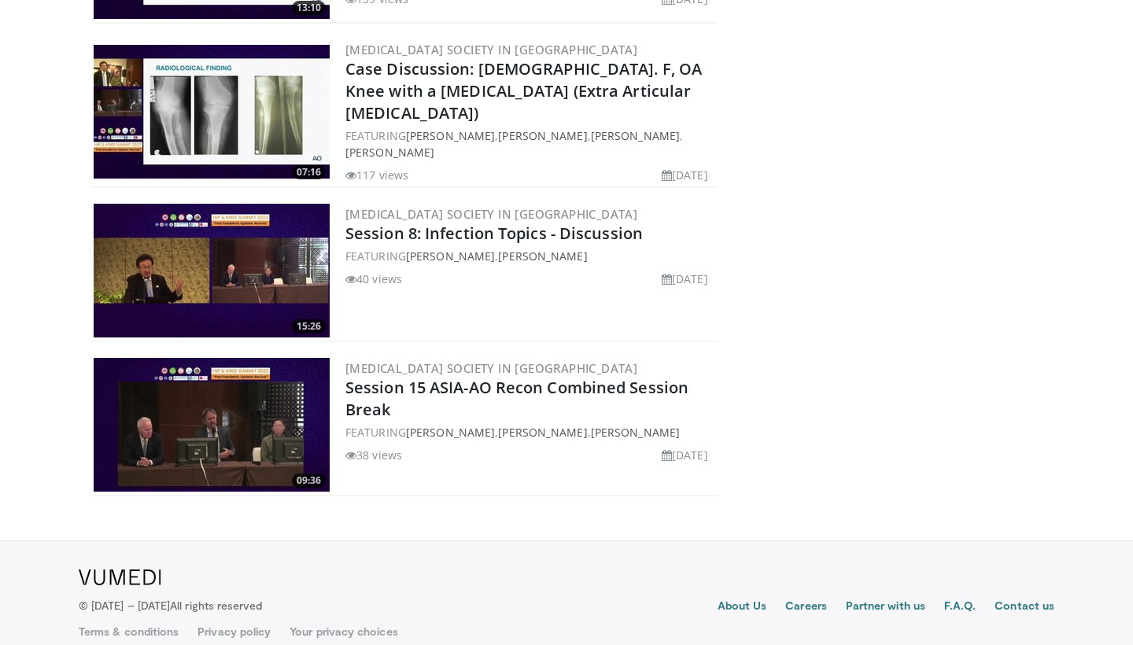
scroll to position [2039, 0]
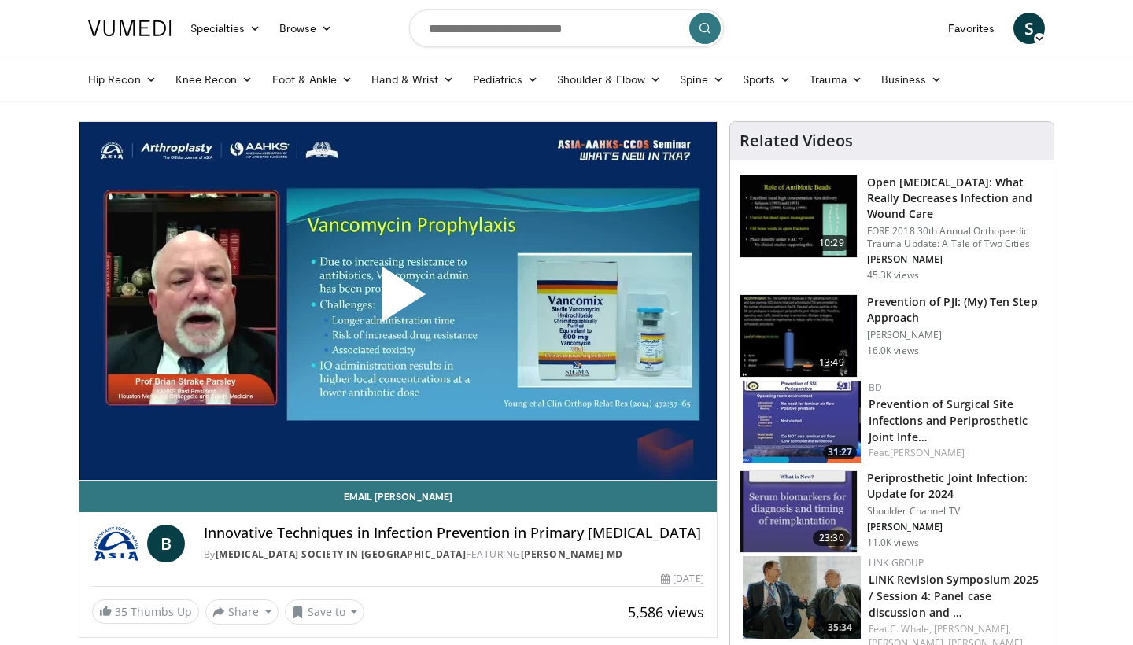
click at [398, 301] on span "Video Player" at bounding box center [398, 301] width 0 height 0
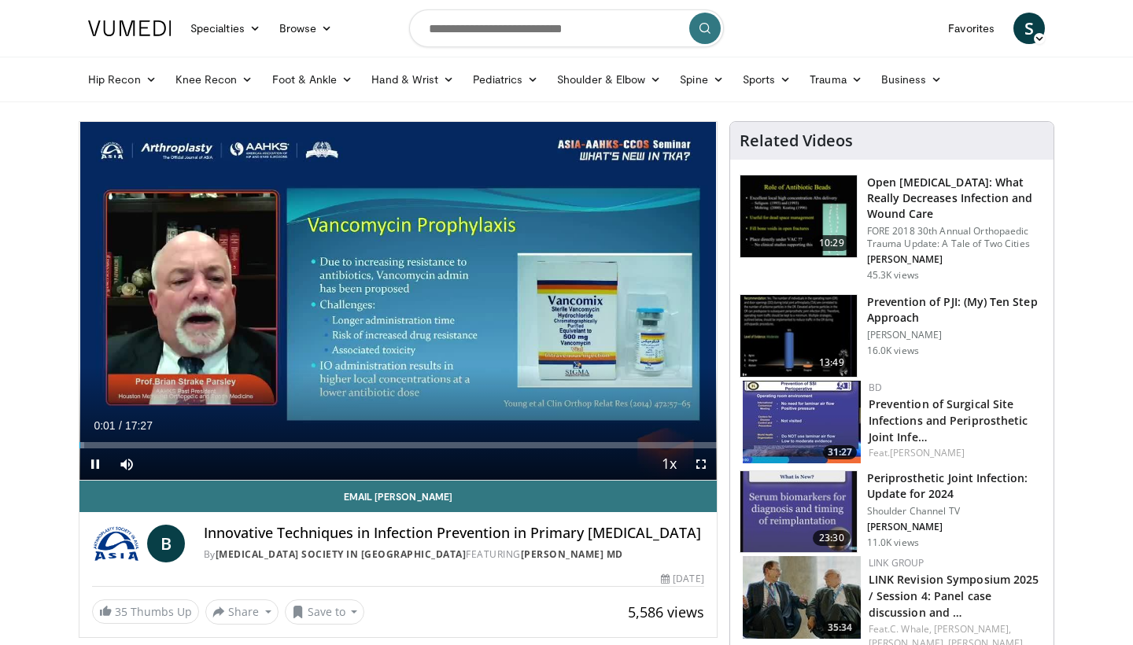
click at [707, 470] on span "Video Player" at bounding box center [701, 464] width 31 height 31
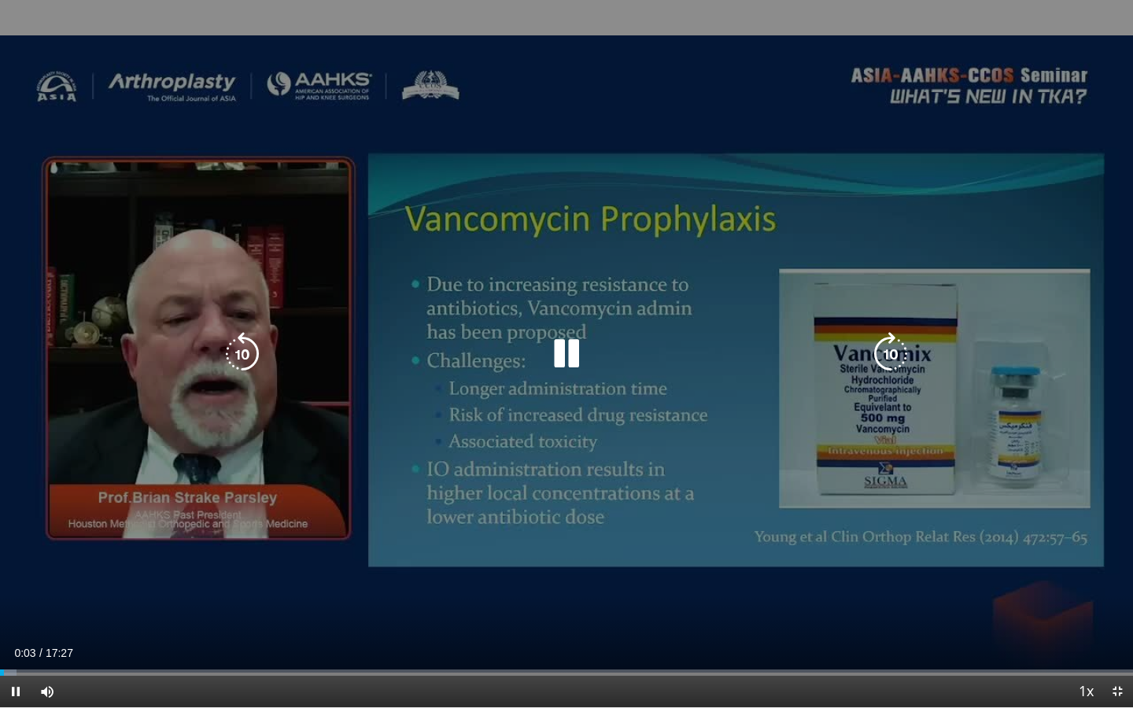
click at [906, 339] on icon "Video Player" at bounding box center [891, 354] width 44 height 44
click at [794, 224] on div "10 seconds Tap to unmute" at bounding box center [566, 354] width 1133 height 708
click at [880, 348] on icon "Video Player" at bounding box center [891, 354] width 44 height 44
click at [574, 339] on icon "Video Player" at bounding box center [567, 354] width 44 height 44
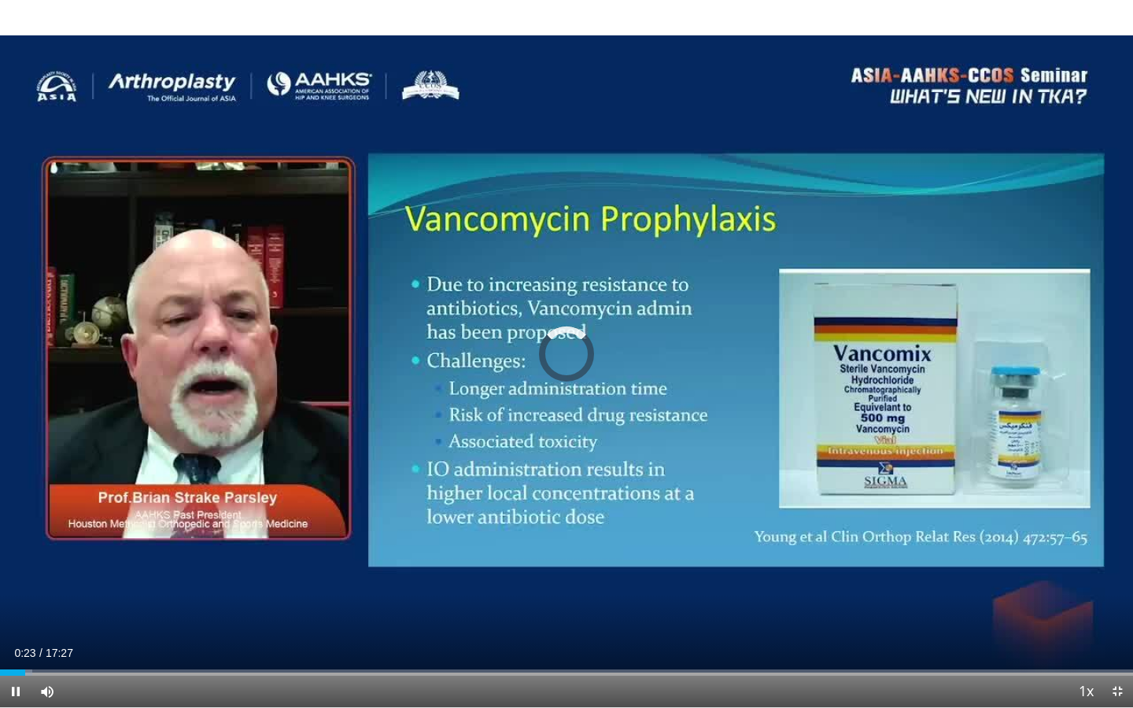
click at [1117, 645] on span "Video Player" at bounding box center [1117, 691] width 31 height 31
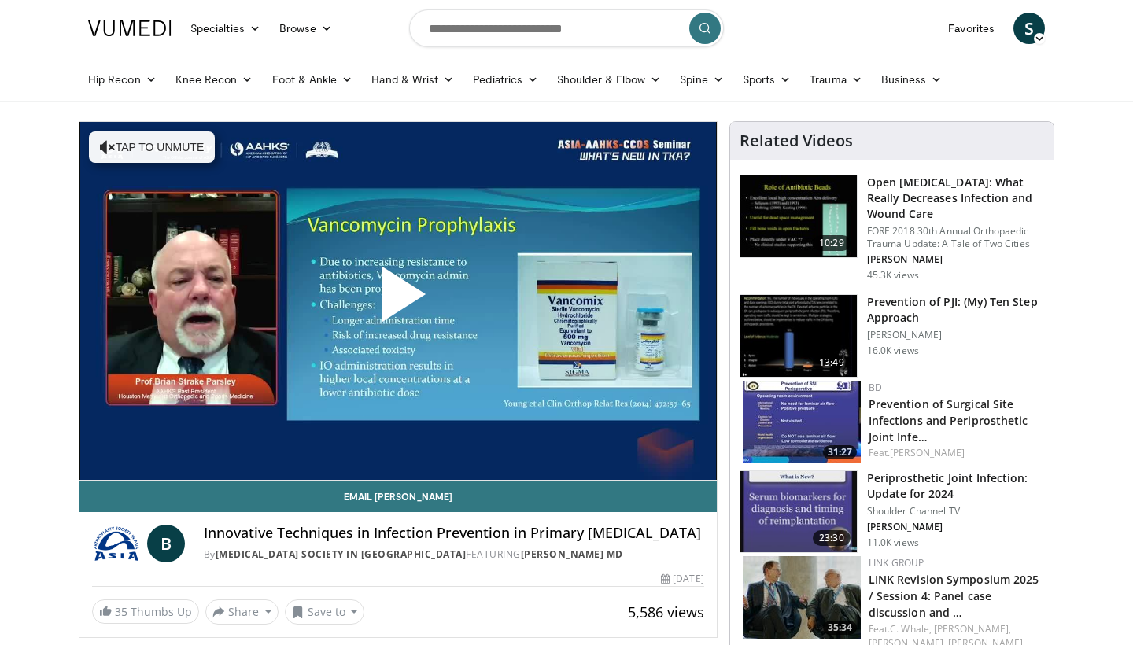
click at [398, 301] on span "Video Player" at bounding box center [398, 301] width 0 height 0
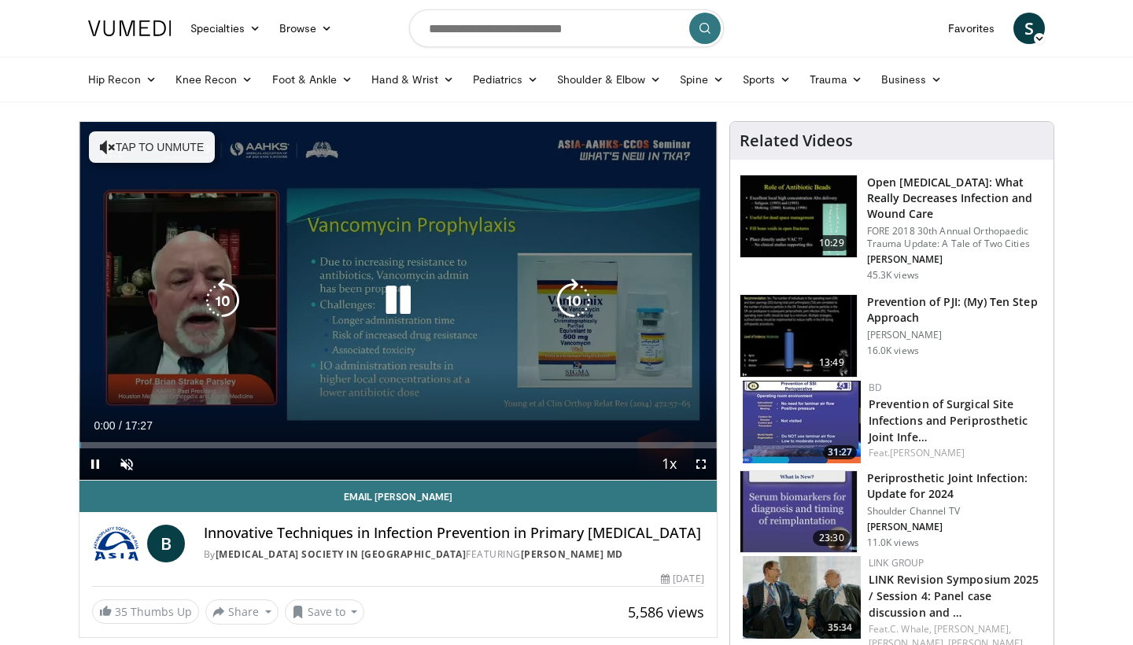
click at [563, 311] on icon "Video Player" at bounding box center [574, 301] width 44 height 44
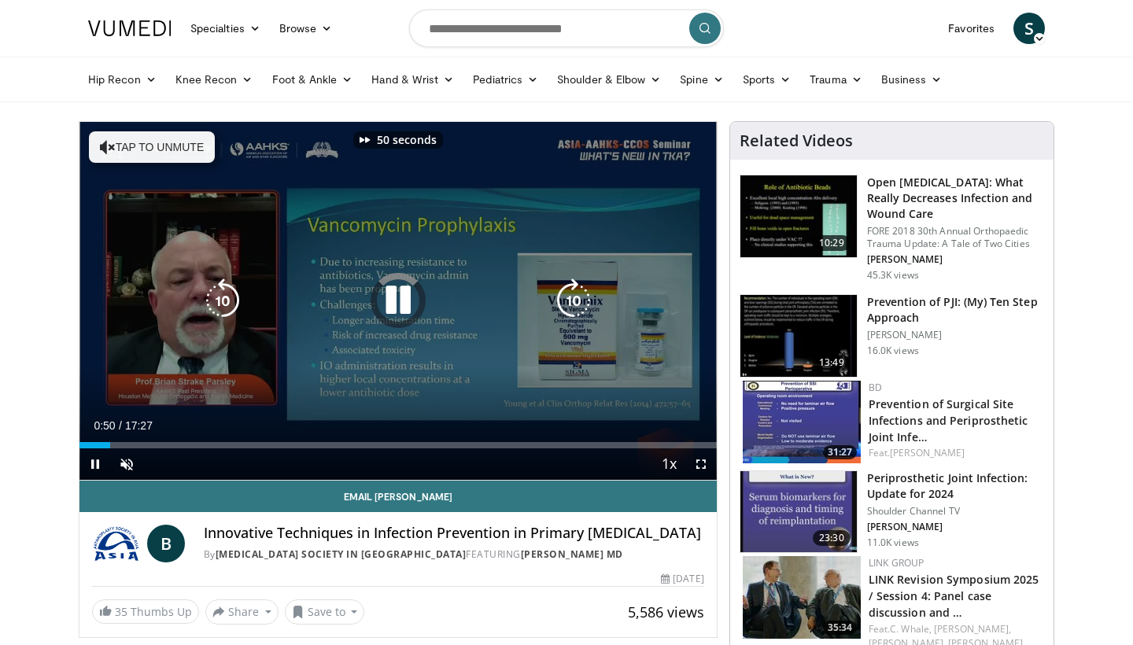
click at [563, 311] on icon "Video Player" at bounding box center [574, 301] width 44 height 44
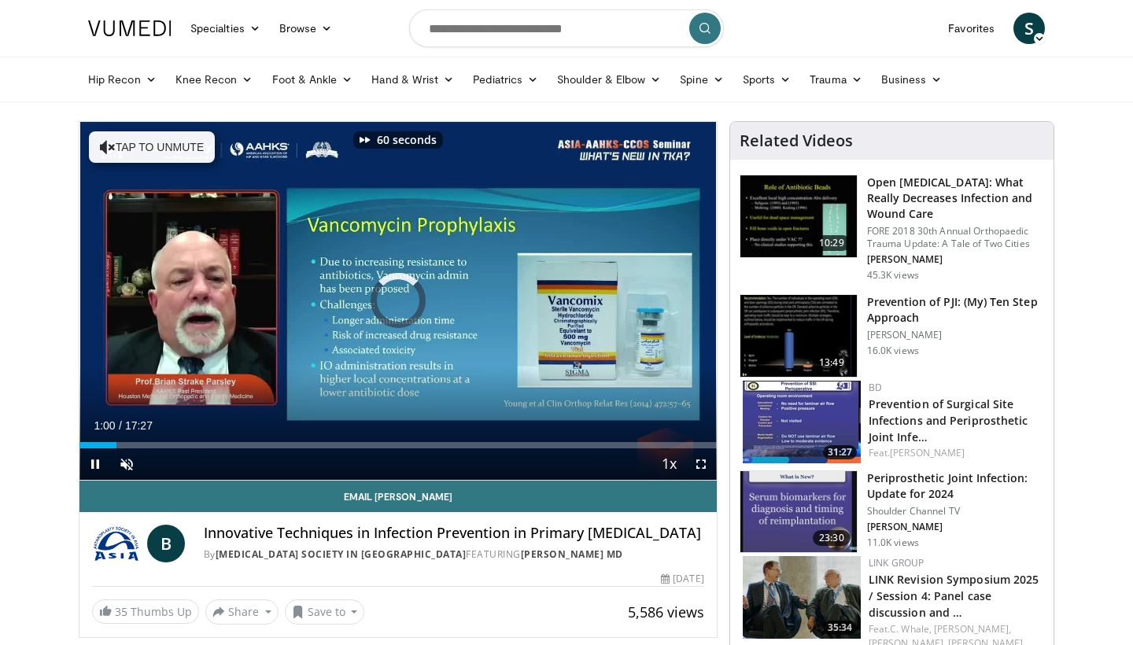
click at [696, 462] on span "Video Player" at bounding box center [701, 464] width 31 height 31
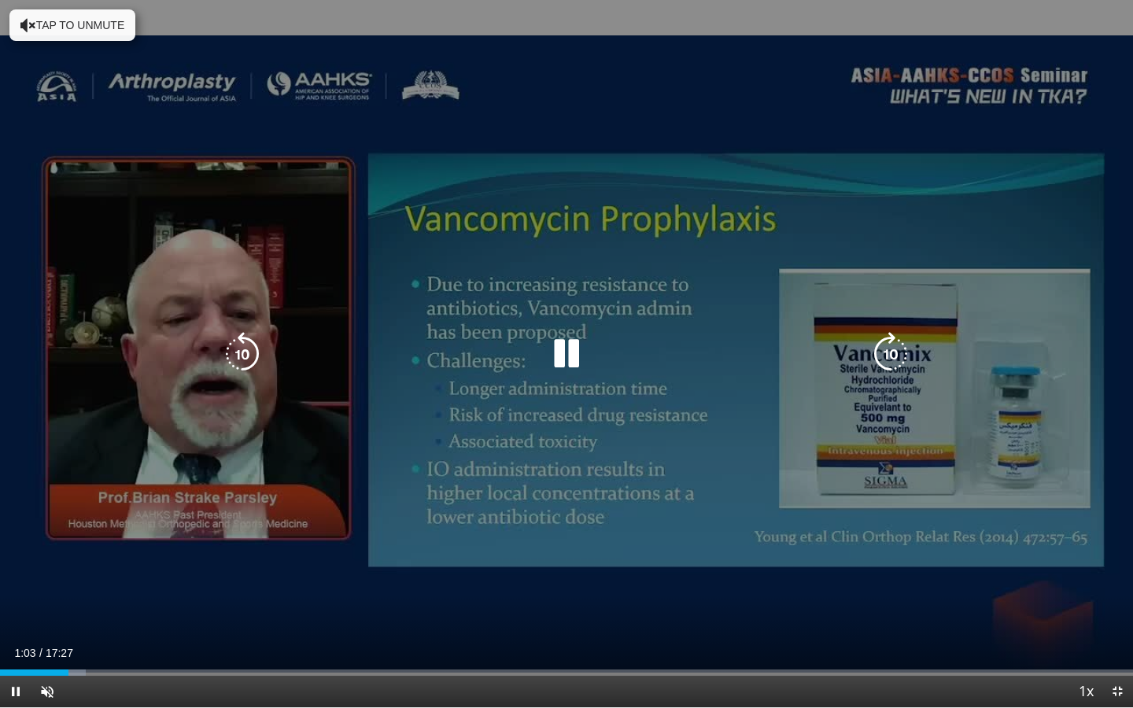
click at [882, 346] on icon "Video Player" at bounding box center [891, 354] width 44 height 44
click at [859, 352] on div "Video Player" at bounding box center [567, 353] width 680 height 31
click at [895, 348] on icon "Video Player" at bounding box center [891, 354] width 44 height 44
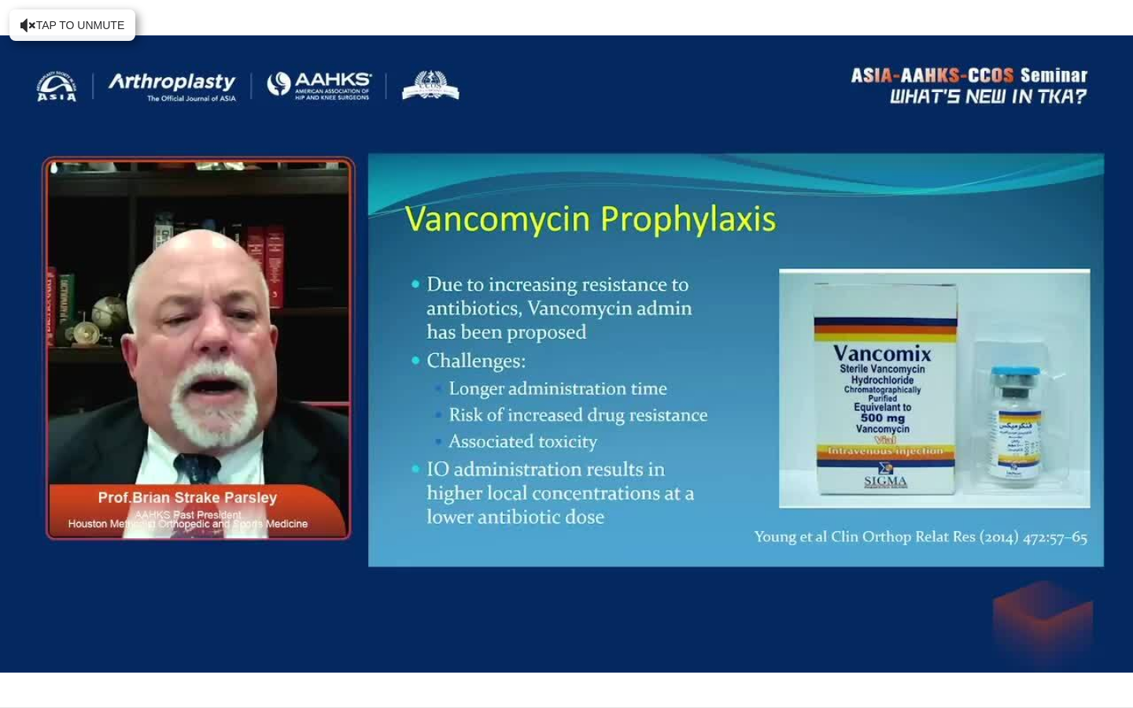
click at [895, 348] on div "10 seconds Tap to unmute" at bounding box center [566, 354] width 1133 height 708
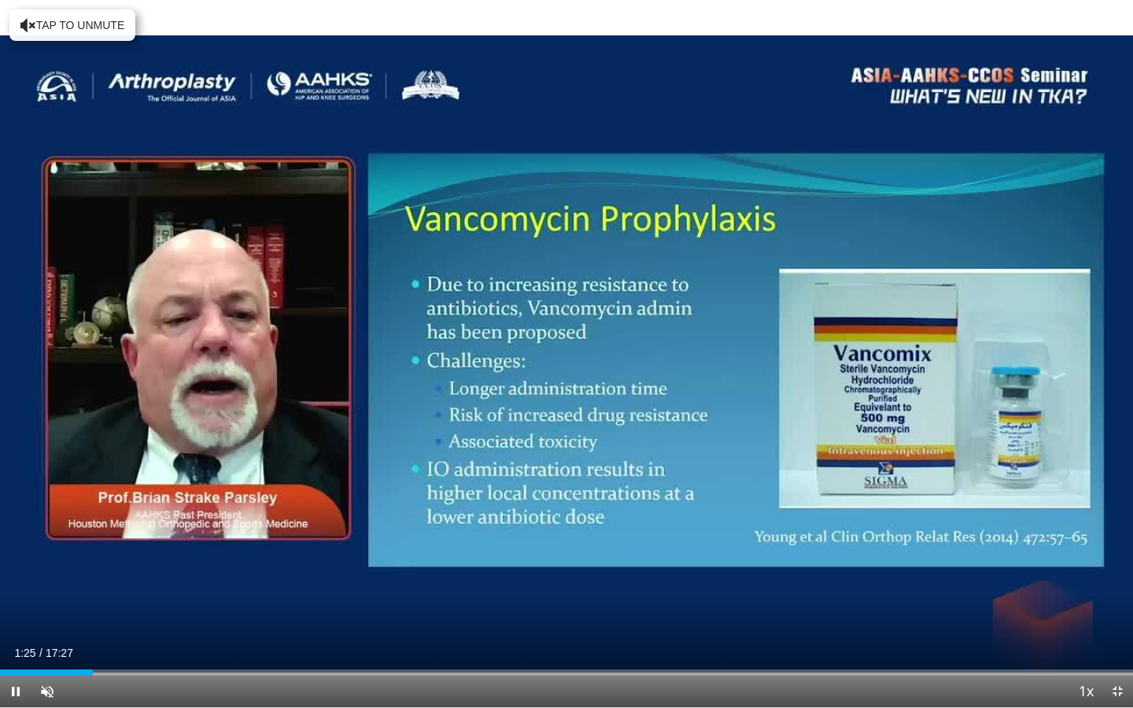
click at [895, 348] on div "10 seconds Tap to unmute" at bounding box center [566, 354] width 1133 height 708
click at [50, 645] on span "Video Player" at bounding box center [46, 691] width 31 height 31
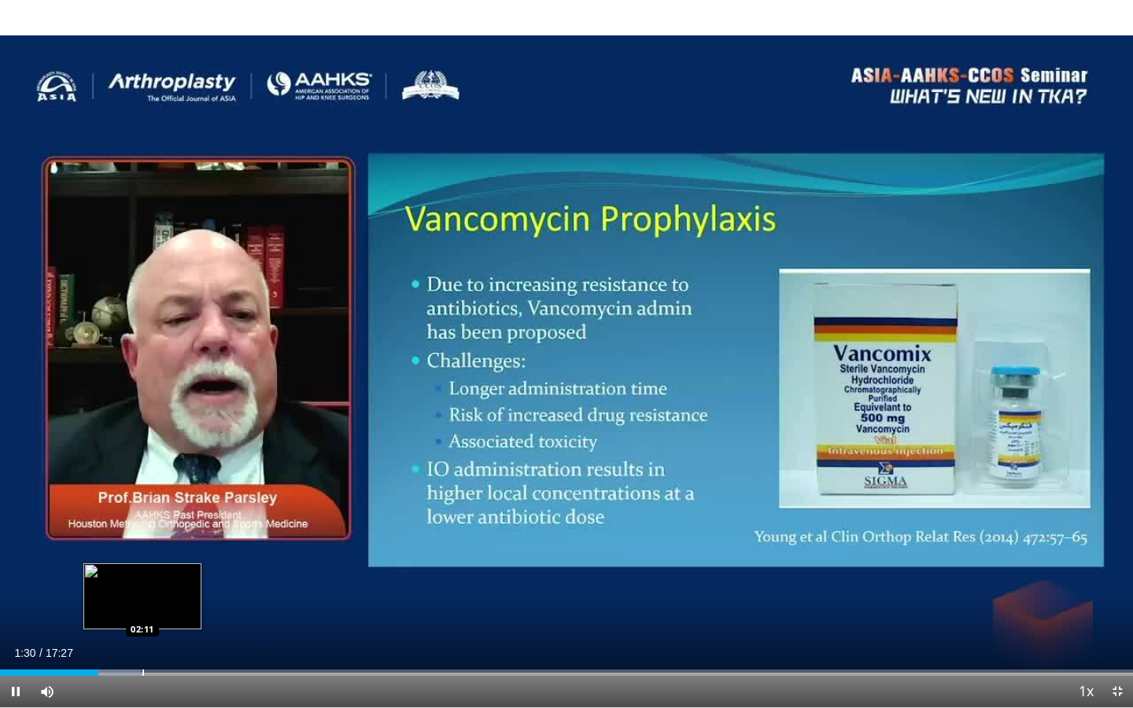
click at [142, 645] on div "Loaded : 12.41% 01:30 02:11" at bounding box center [566, 668] width 1133 height 15
click at [180, 645] on div "Loaded : 19.09% 02:17 02:46" at bounding box center [566, 668] width 1133 height 15
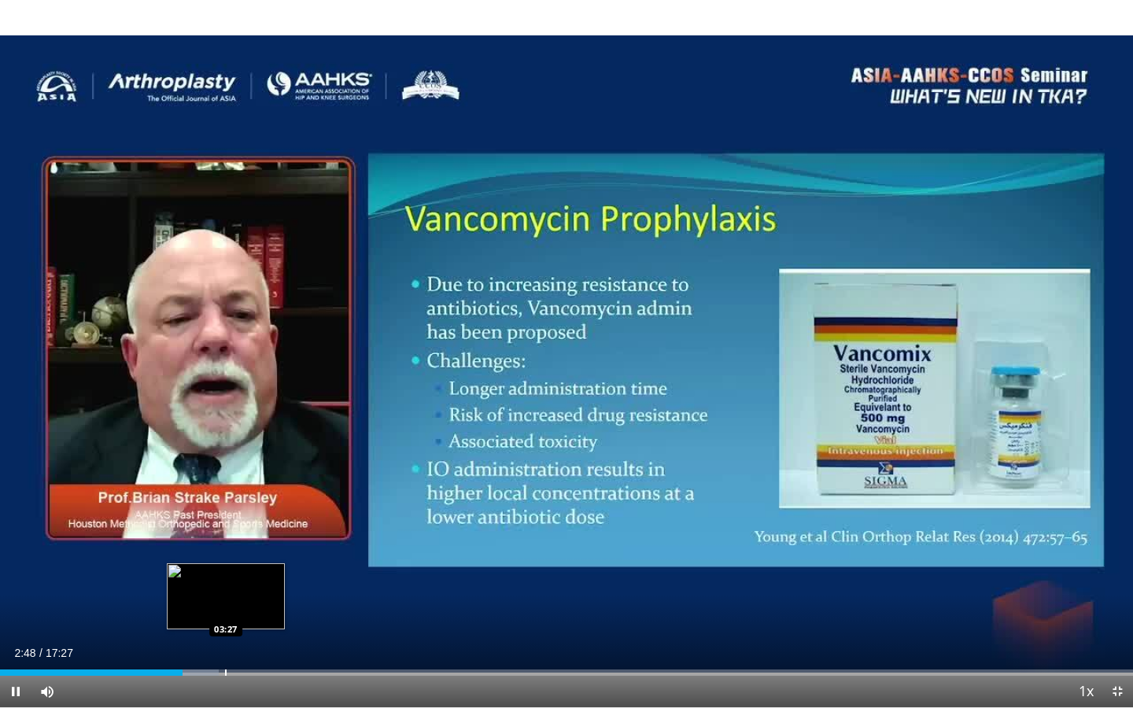
click at [226, 645] on div "Loaded : 19.29% 02:48 03:27" at bounding box center [566, 668] width 1133 height 15
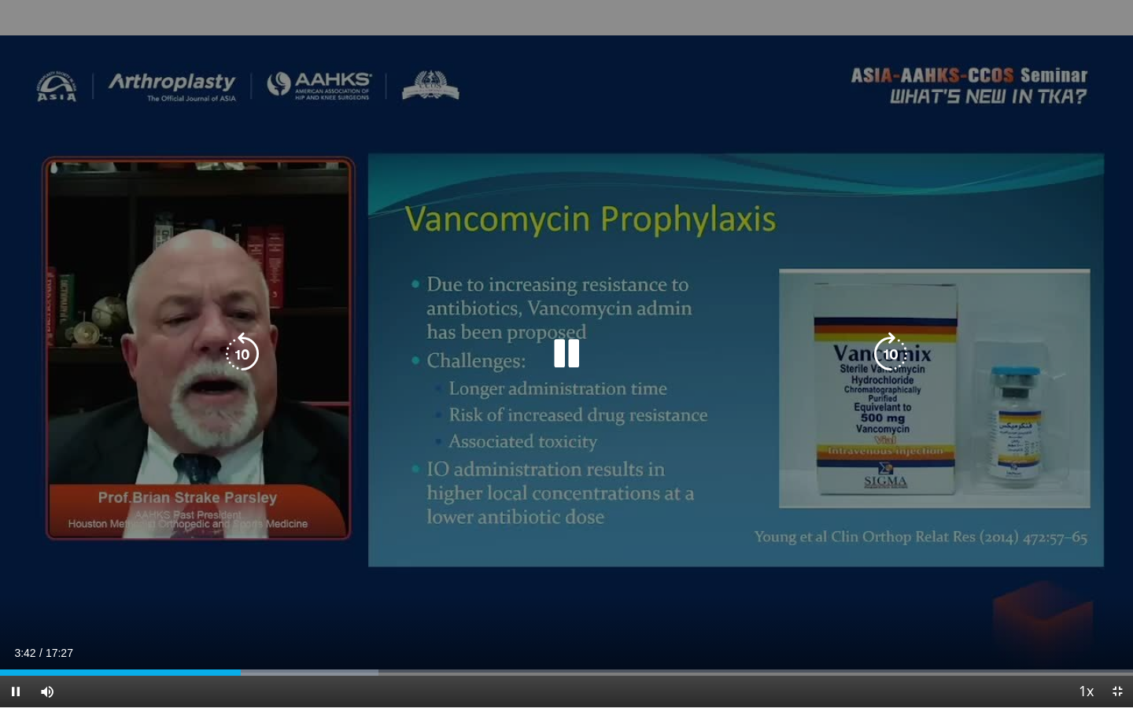
click at [892, 348] on icon "Video Player" at bounding box center [891, 354] width 44 height 44
click at [885, 360] on icon "Video Player" at bounding box center [891, 354] width 44 height 44
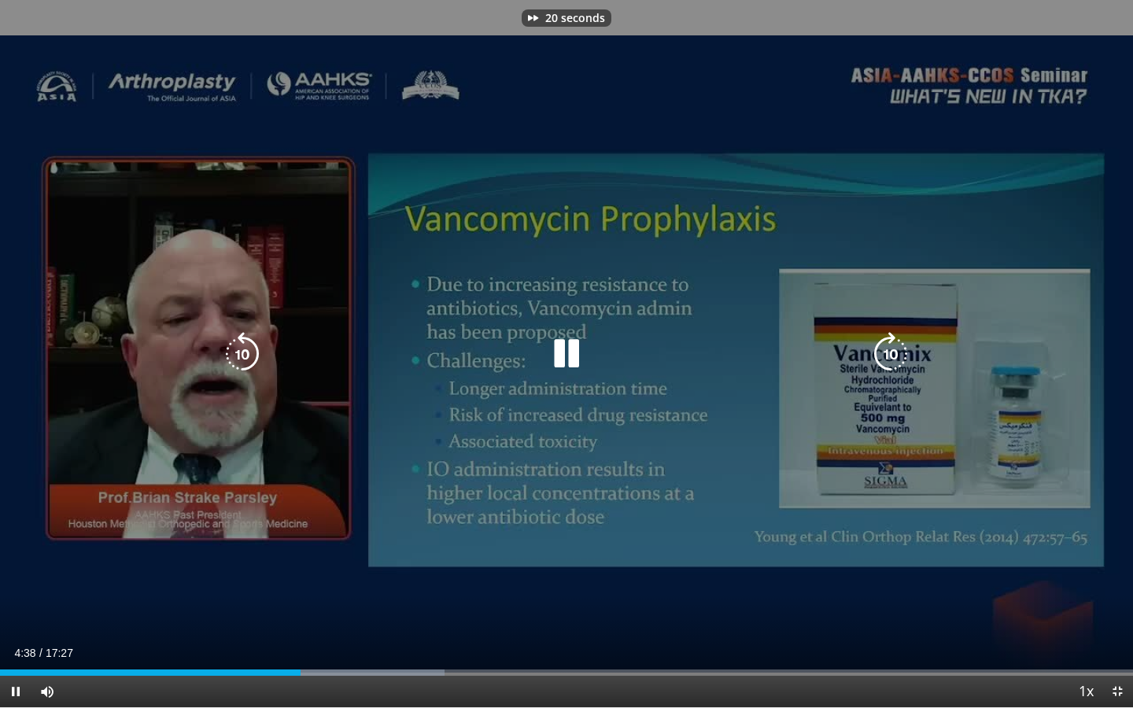
click at [885, 360] on icon "Video Player" at bounding box center [891, 354] width 44 height 44
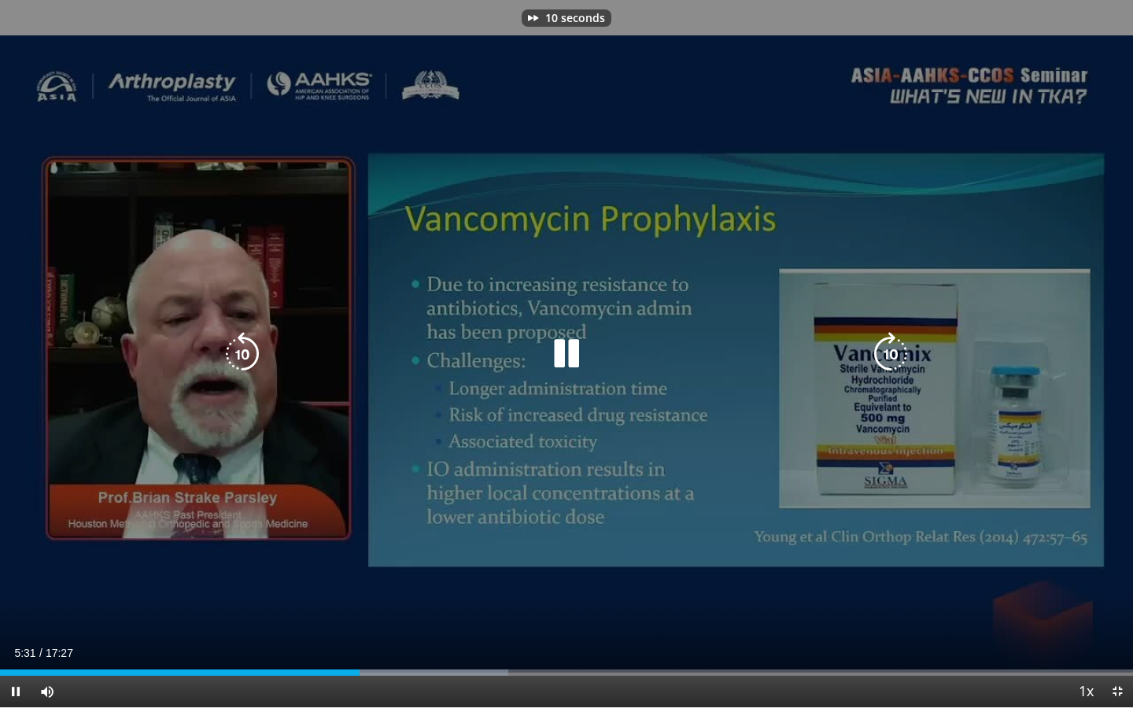
click at [885, 360] on icon "Video Player" at bounding box center [891, 354] width 44 height 44
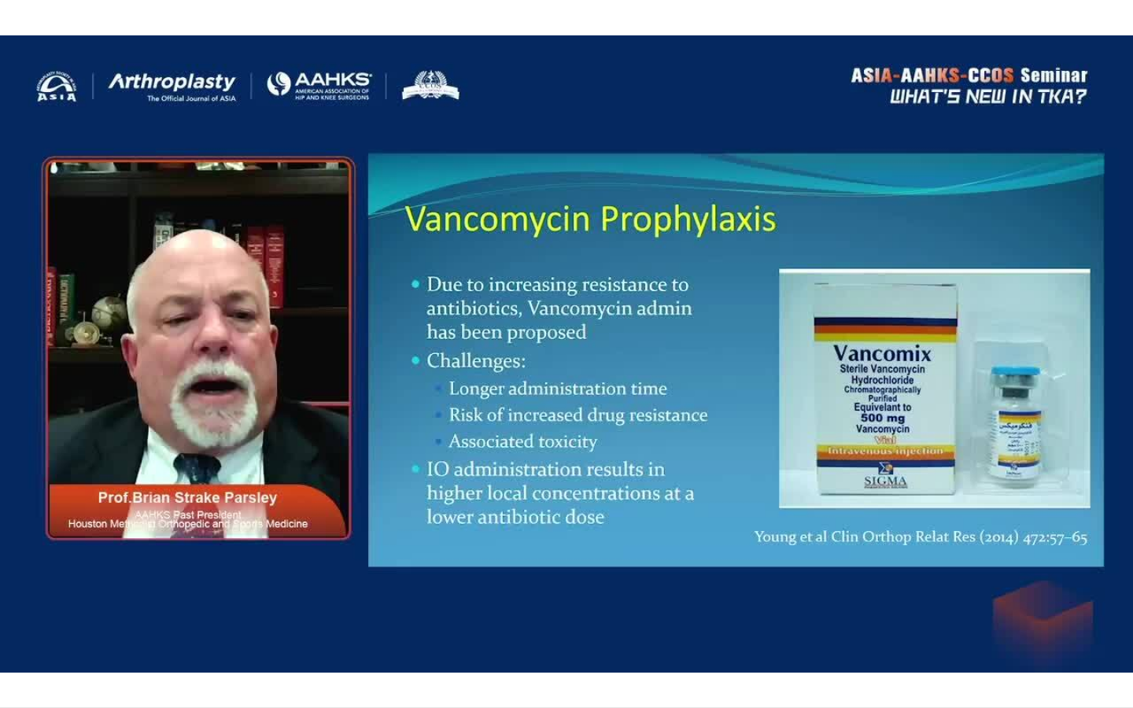
click at [885, 360] on div "20 seconds Tap to unmute" at bounding box center [566, 354] width 1133 height 708
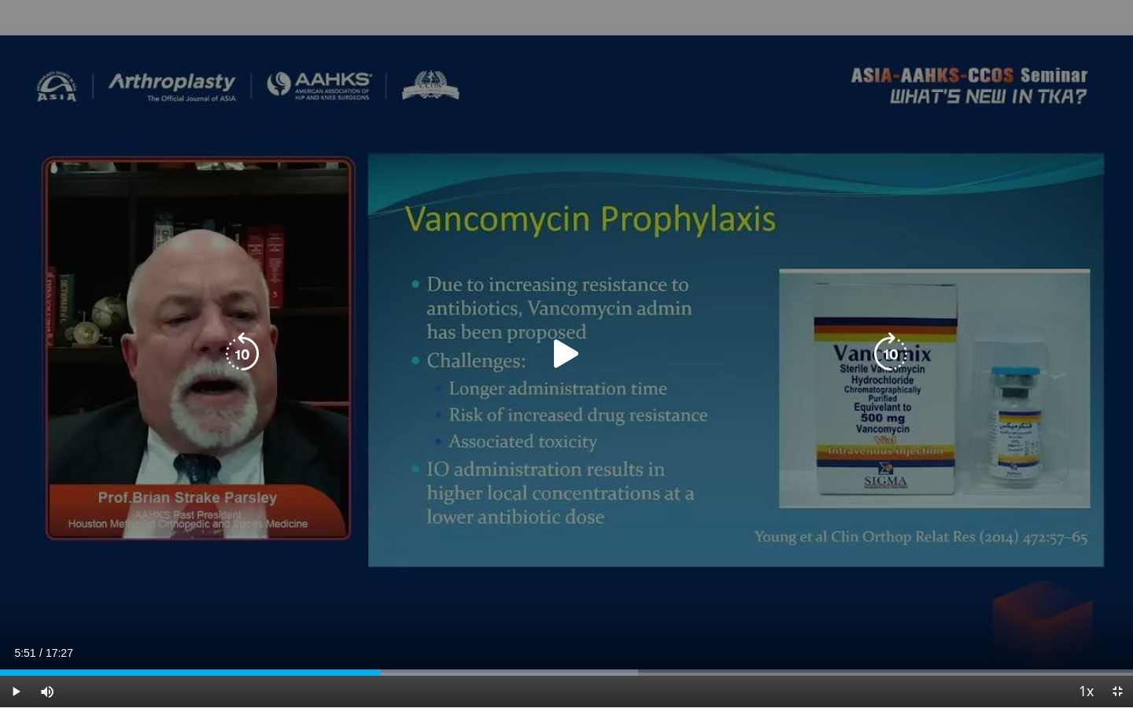
click at [874, 342] on icon "Video Player" at bounding box center [891, 354] width 44 height 44
click at [604, 475] on div "10 seconds Tap to unmute" at bounding box center [566, 354] width 1133 height 708
click at [897, 345] on icon "Video Player" at bounding box center [891, 354] width 44 height 44
click at [874, 354] on div "20 seconds Tap to unmute" at bounding box center [566, 354] width 1133 height 708
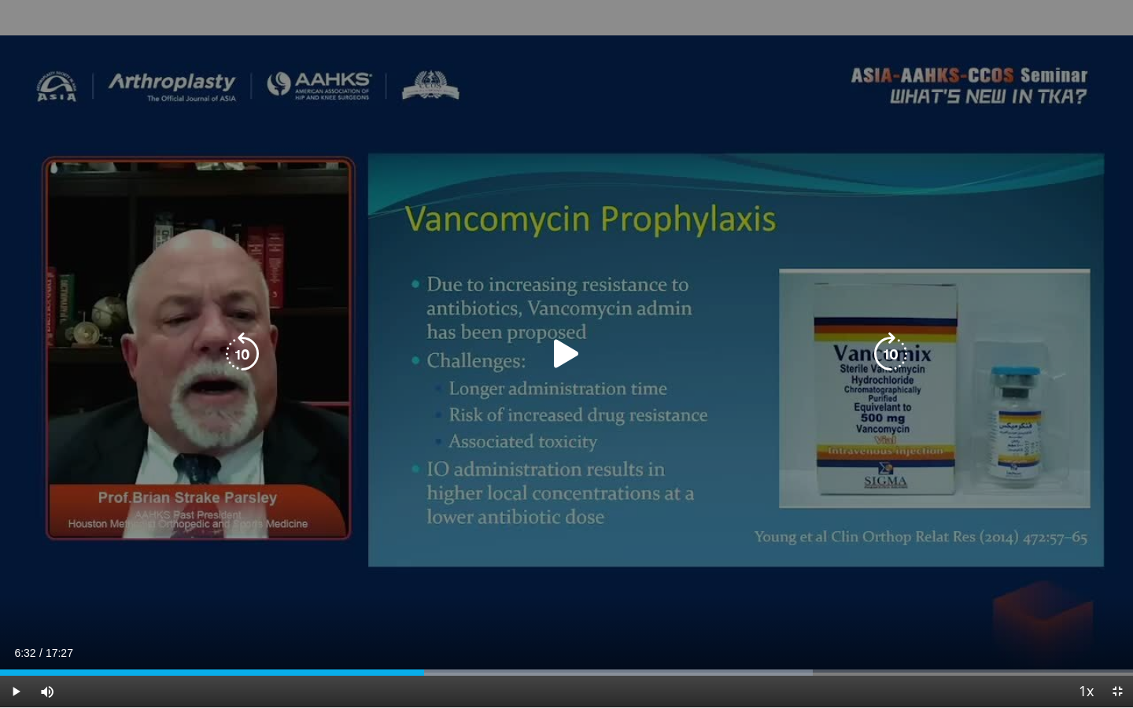
click at [839, 337] on div "20 seconds Tap to unmute" at bounding box center [566, 354] width 1133 height 708
click at [885, 346] on icon "Video Player" at bounding box center [891, 354] width 44 height 44
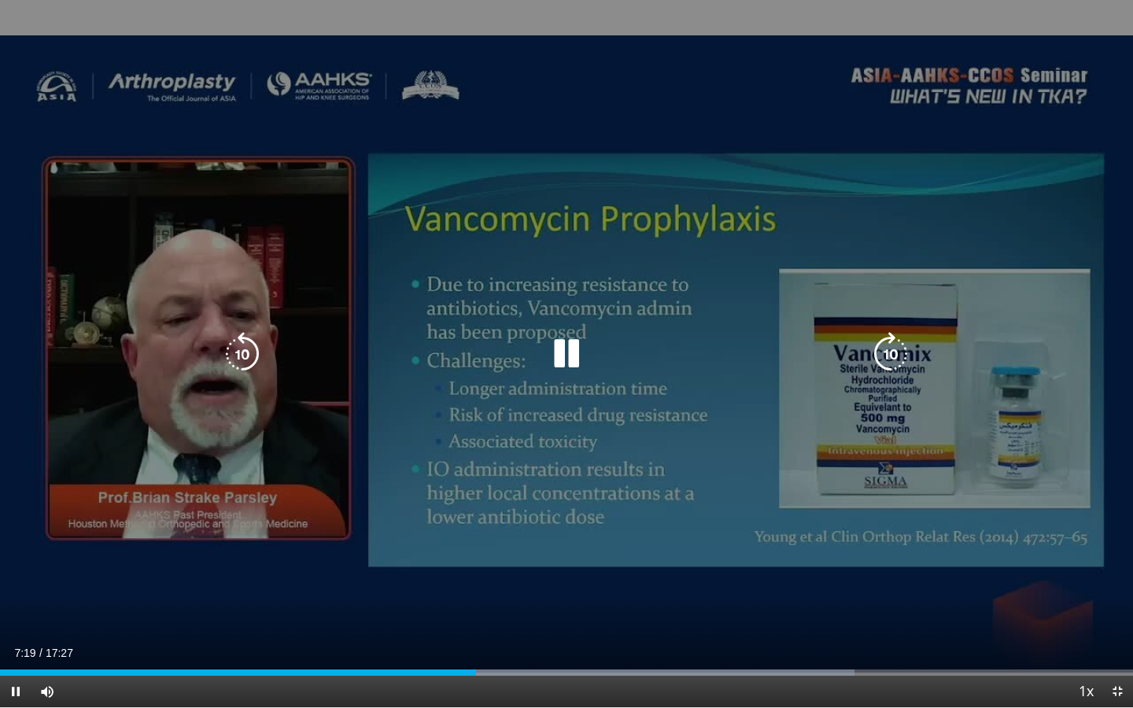
click at [901, 346] on icon "Video Player" at bounding box center [891, 354] width 44 height 44
click at [880, 349] on icon "Video Player" at bounding box center [891, 354] width 44 height 44
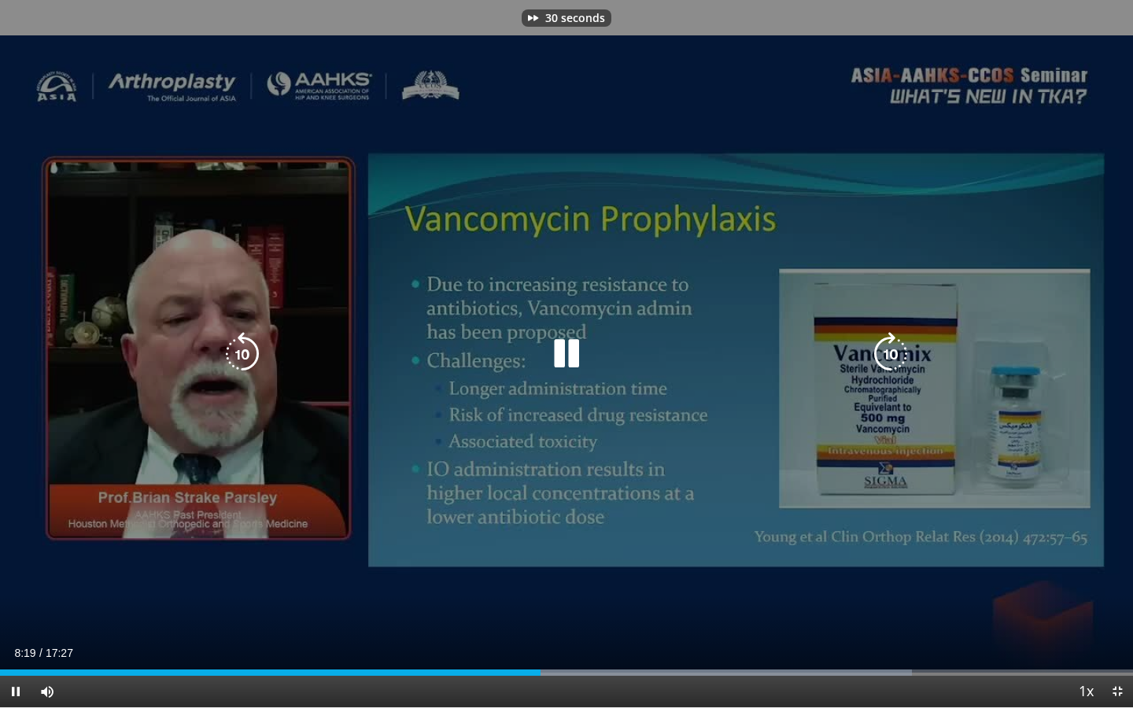
click at [880, 349] on icon "Video Player" at bounding box center [891, 354] width 44 height 44
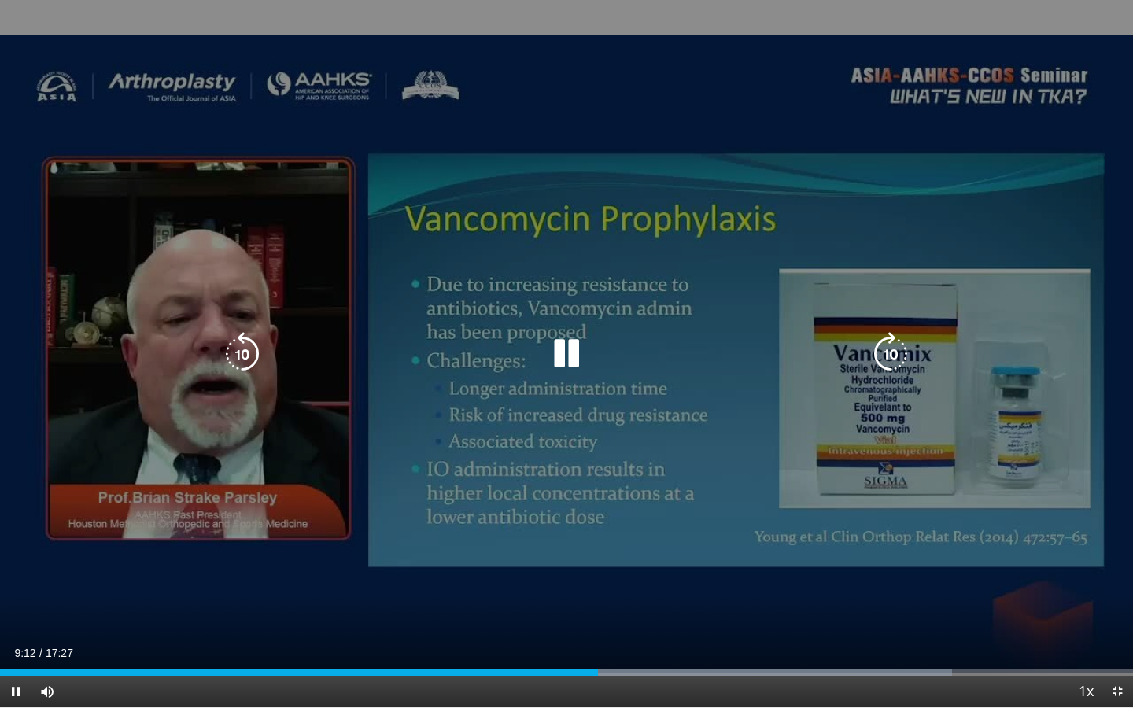
click at [880, 349] on icon "Video Player" at bounding box center [891, 354] width 44 height 44
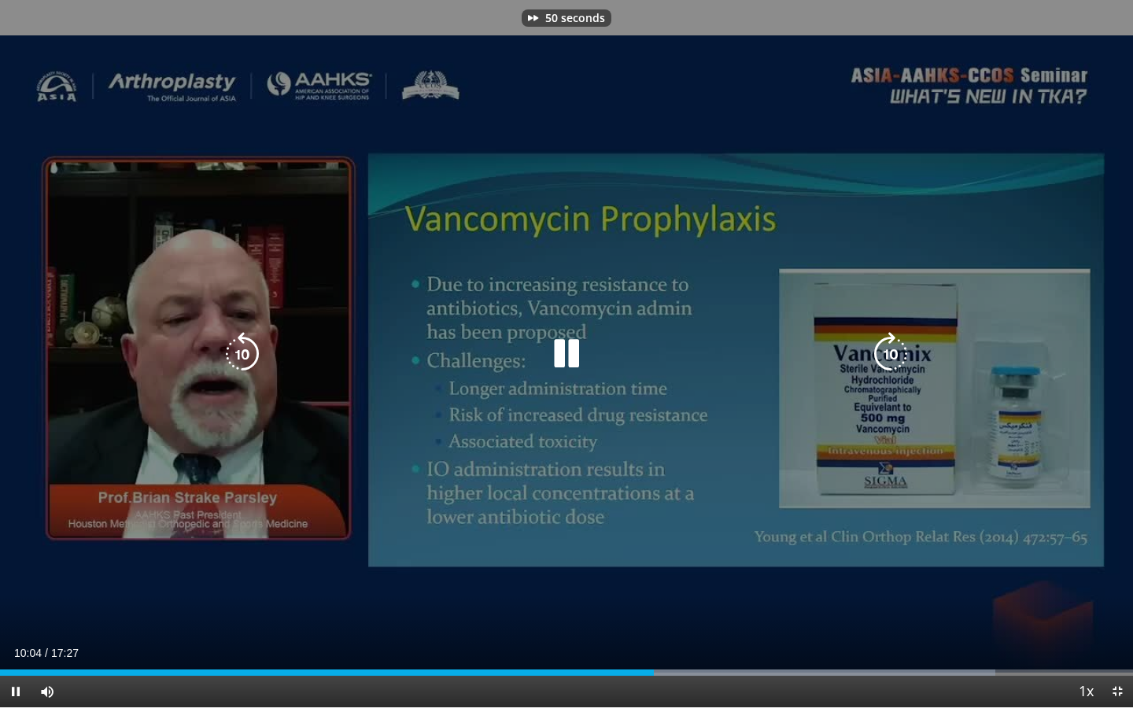
click at [880, 349] on icon "Video Player" at bounding box center [891, 354] width 44 height 44
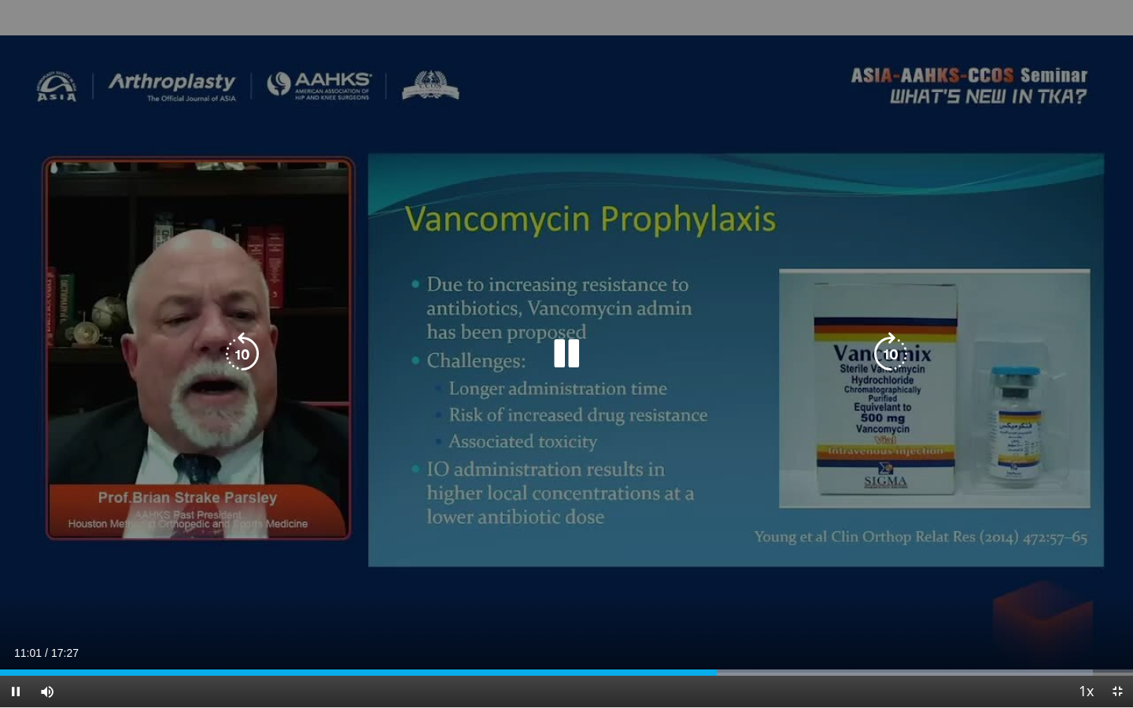
click at [893, 356] on icon "Video Player" at bounding box center [891, 354] width 44 height 44
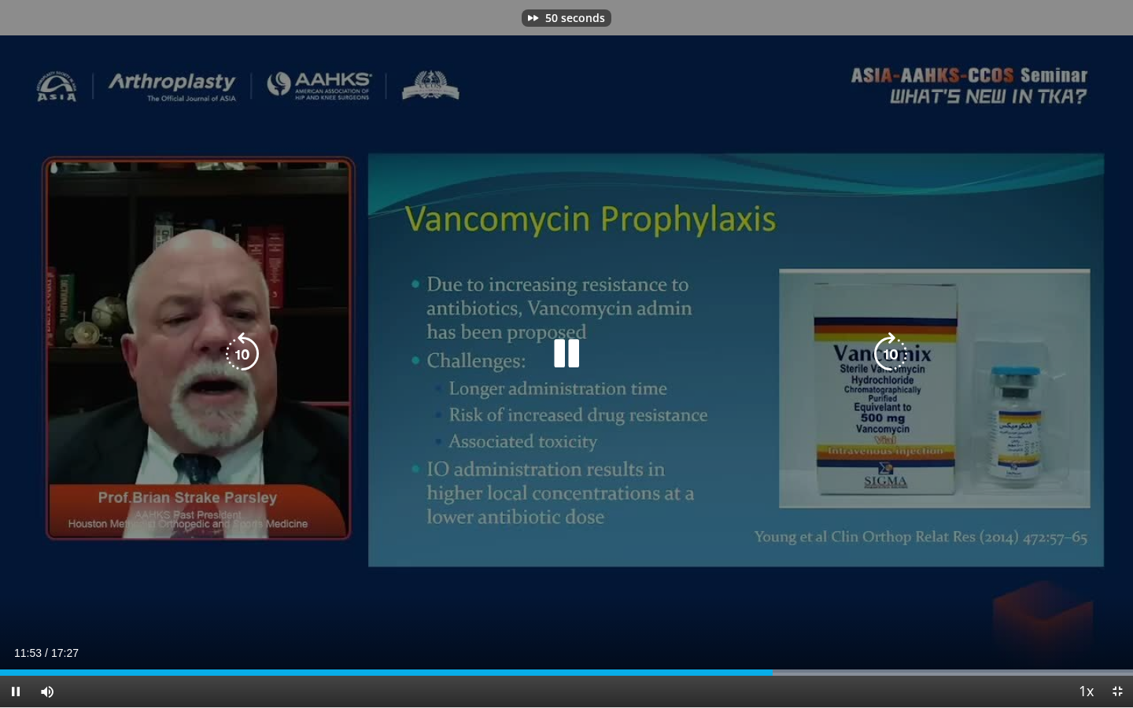
click at [893, 356] on icon "Video Player" at bounding box center [891, 354] width 44 height 44
click at [894, 342] on icon "Video Player" at bounding box center [891, 354] width 44 height 44
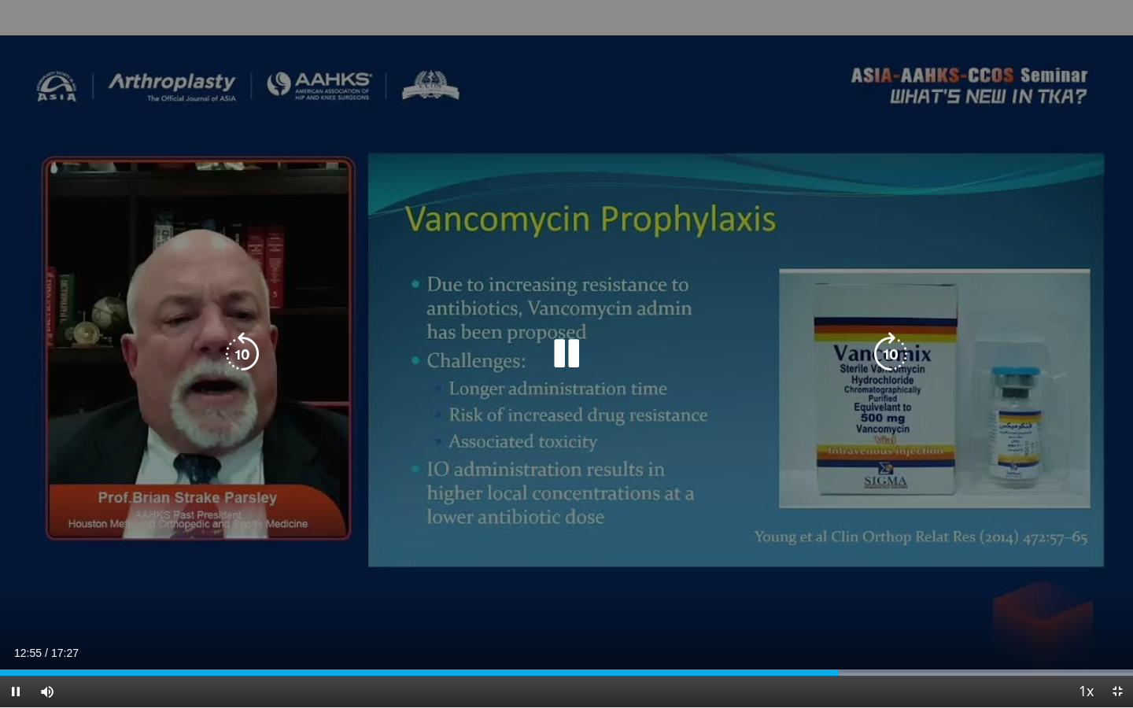
click at [894, 342] on icon "Video Player" at bounding box center [891, 354] width 44 height 44
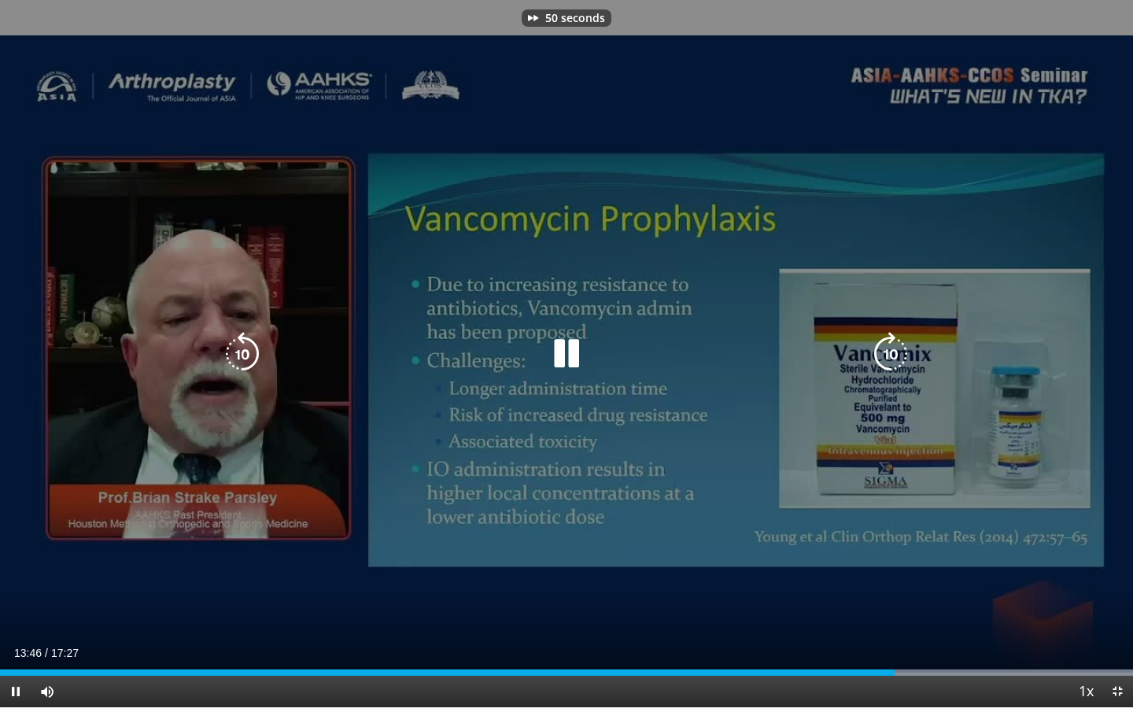
click at [894, 342] on icon "Video Player" at bounding box center [891, 354] width 44 height 44
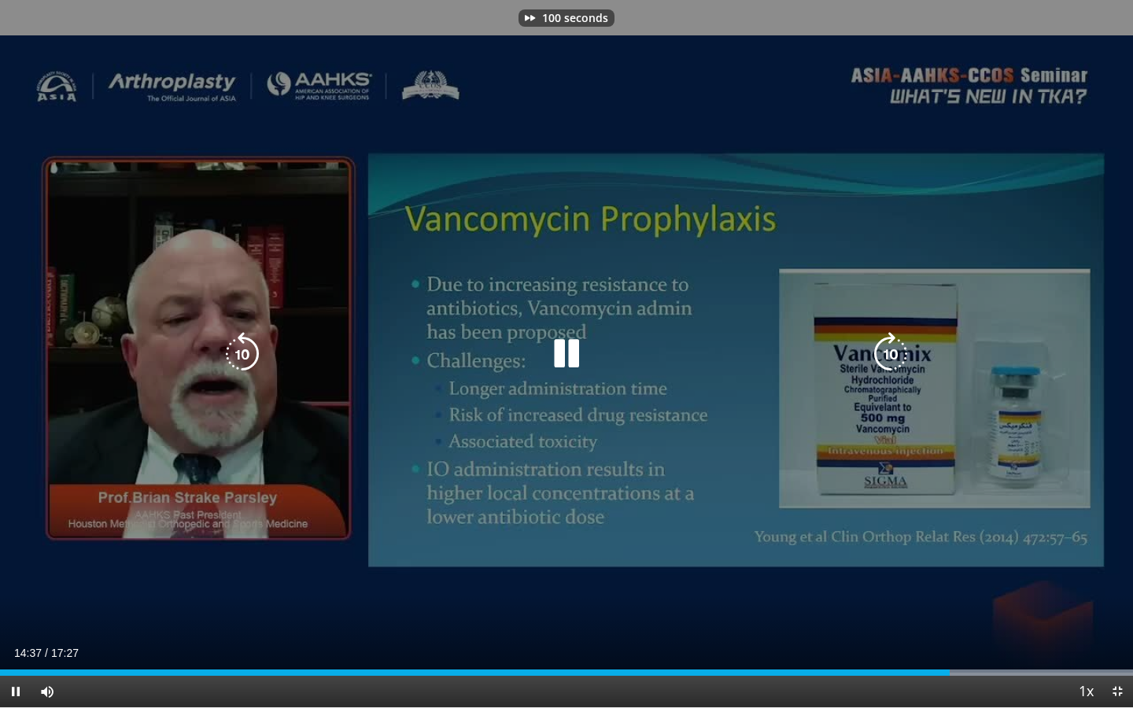
click at [894, 342] on icon "Video Player" at bounding box center [891, 354] width 44 height 44
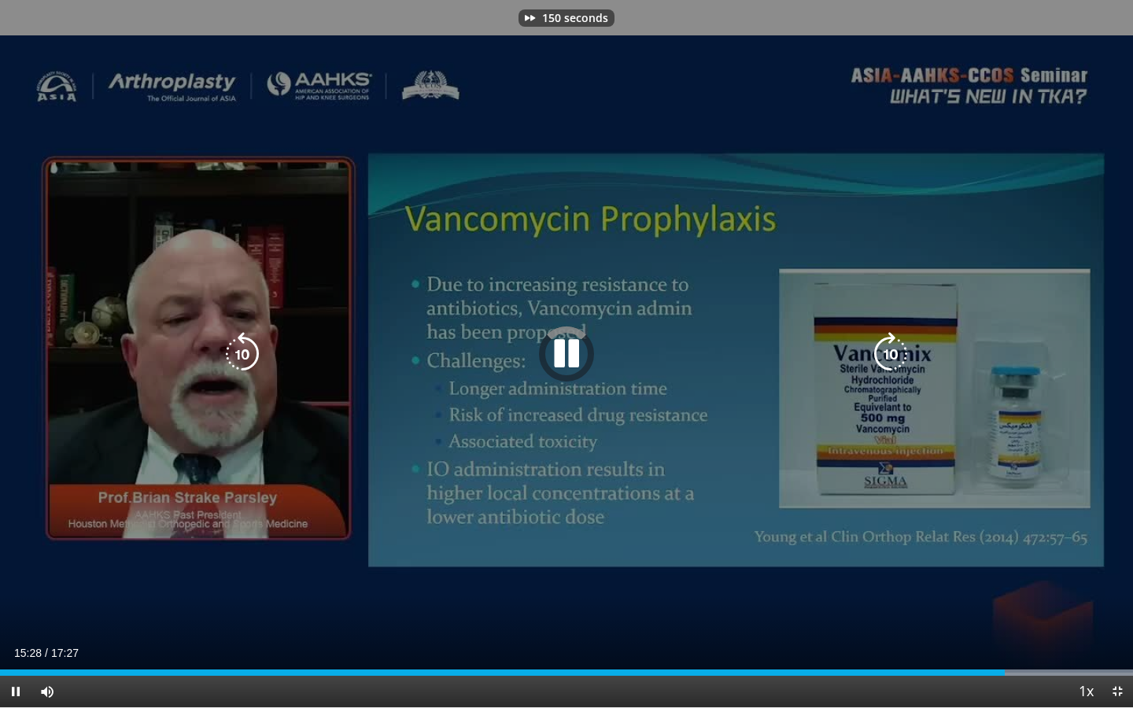
click at [894, 342] on icon "Video Player" at bounding box center [891, 354] width 44 height 44
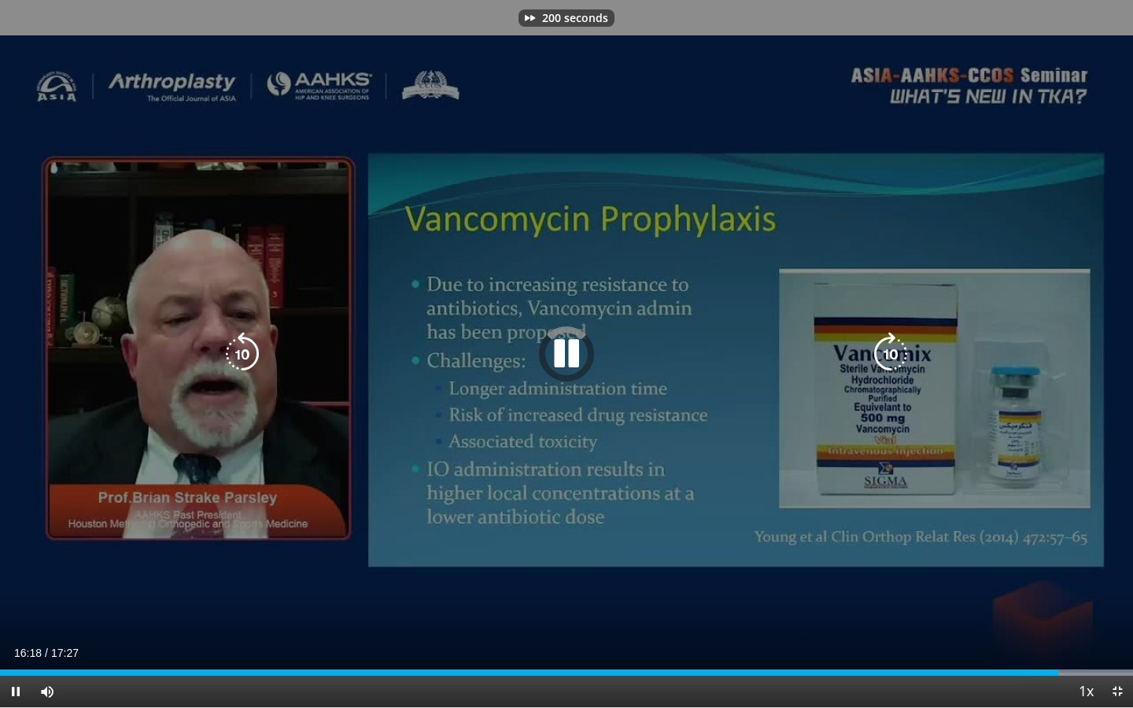
click at [894, 342] on icon "Video Player" at bounding box center [891, 354] width 44 height 44
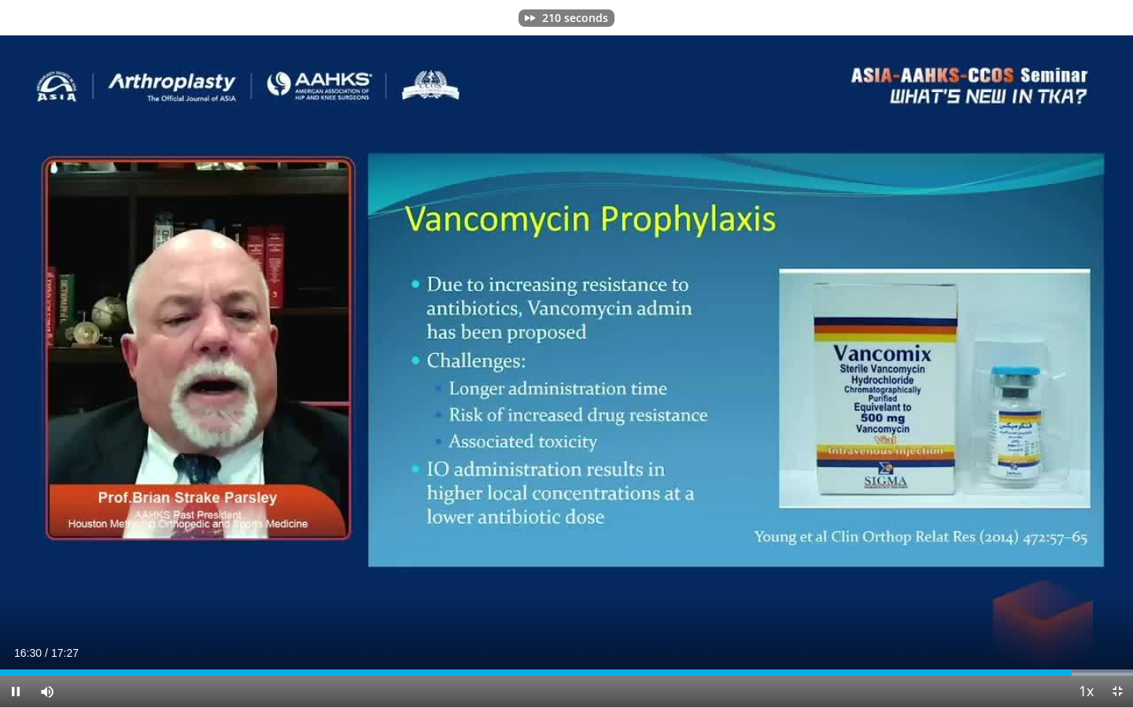
click at [1126, 645] on span "Video Player" at bounding box center [1117, 691] width 31 height 31
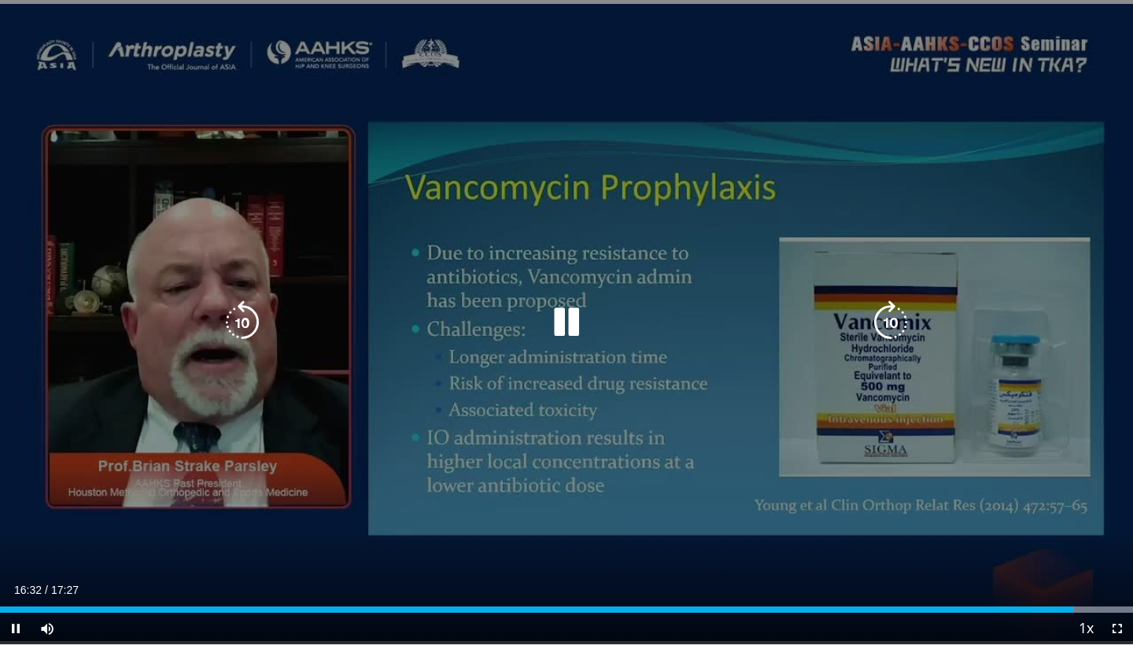
click at [540, 231] on div "210 seconds Tap to unmute" at bounding box center [566, 322] width 1133 height 645
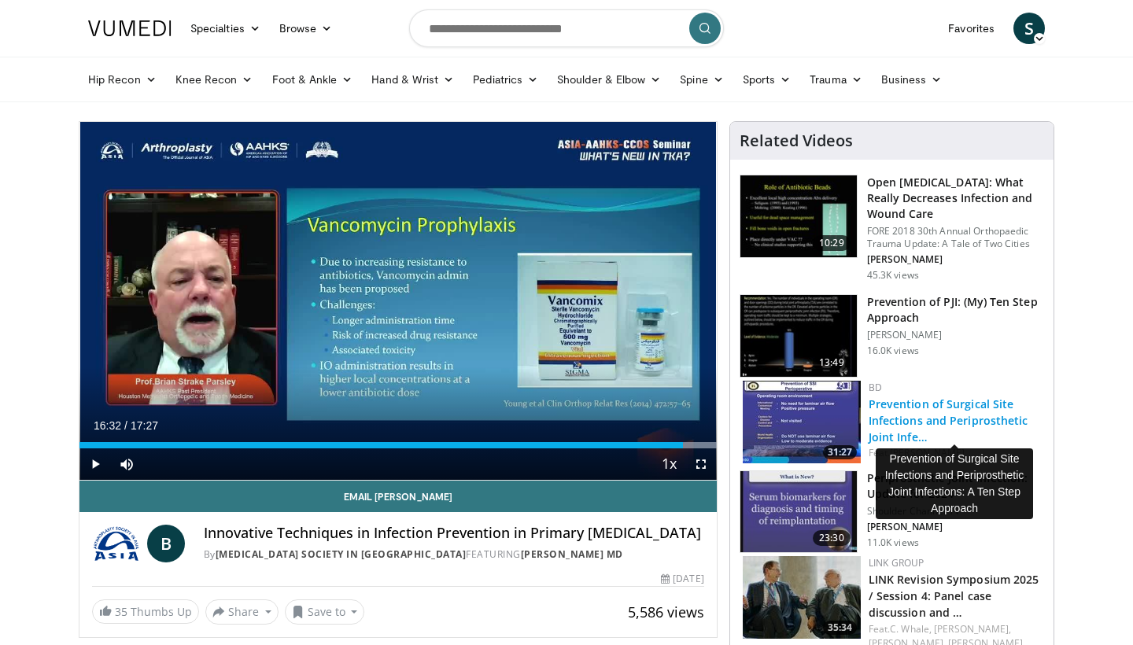
click at [895, 427] on link "Prevention of Surgical Site Infections and Periprosthetic Joint Infe…" at bounding box center [949, 421] width 160 height 48
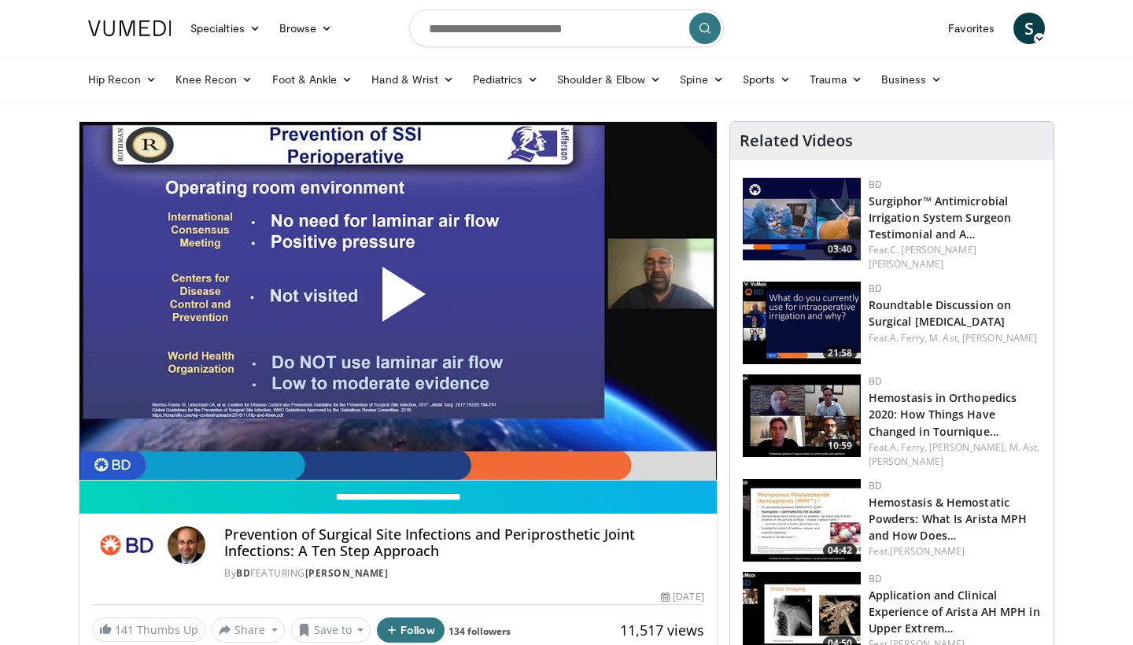
click at [398, 301] on span "Video Player" at bounding box center [398, 301] width 0 height 0
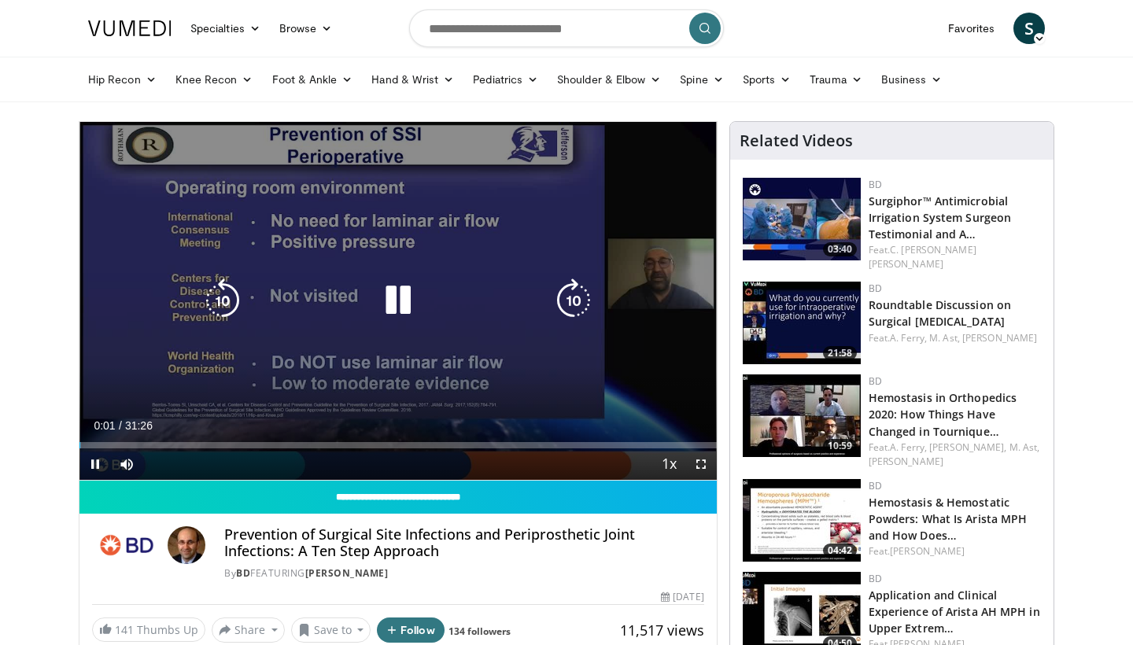
click at [569, 294] on icon "Video Player" at bounding box center [574, 301] width 44 height 44
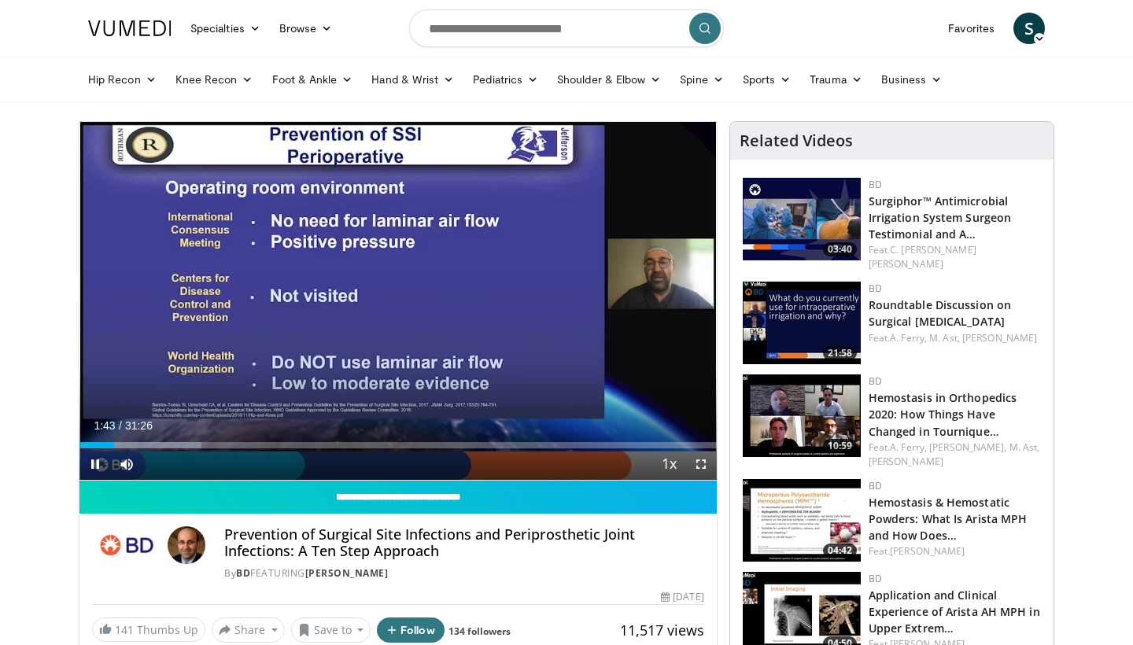
click at [694, 462] on span "Video Player" at bounding box center [701, 464] width 31 height 31
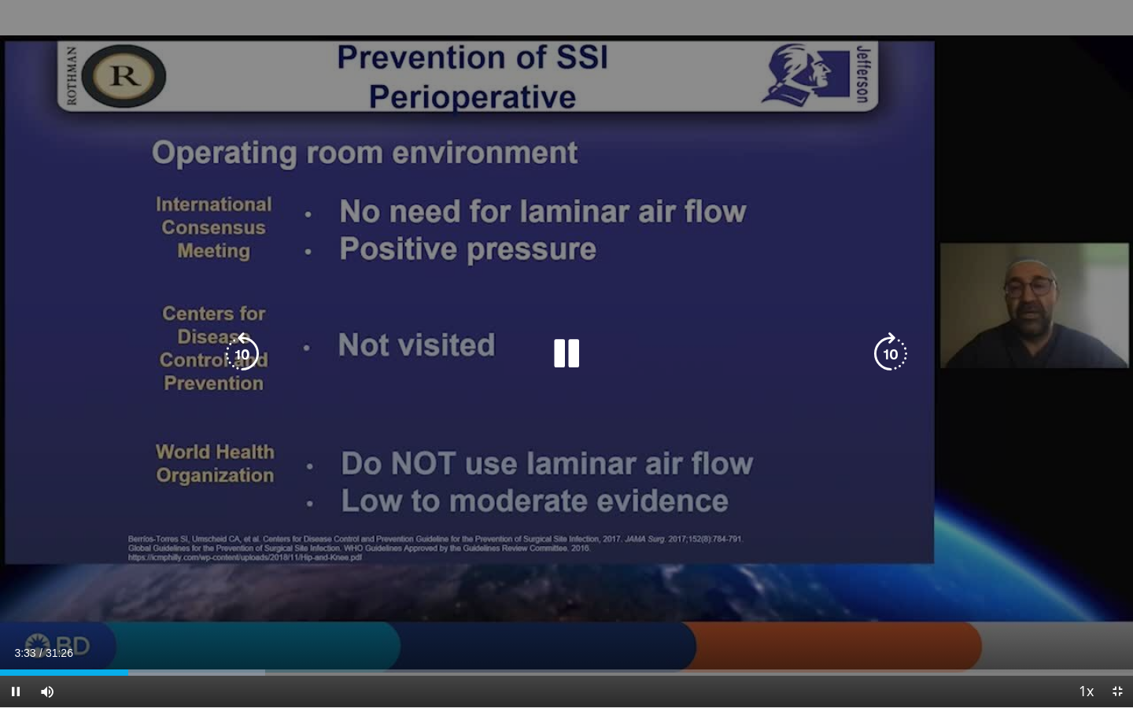
click at [694, 525] on div "100 seconds Tap to unmute" at bounding box center [566, 354] width 1133 height 708
click at [694, 525] on div "60 seconds Tap to unmute" at bounding box center [566, 354] width 1133 height 708
click at [883, 366] on icon "Video Player" at bounding box center [891, 354] width 44 height 44
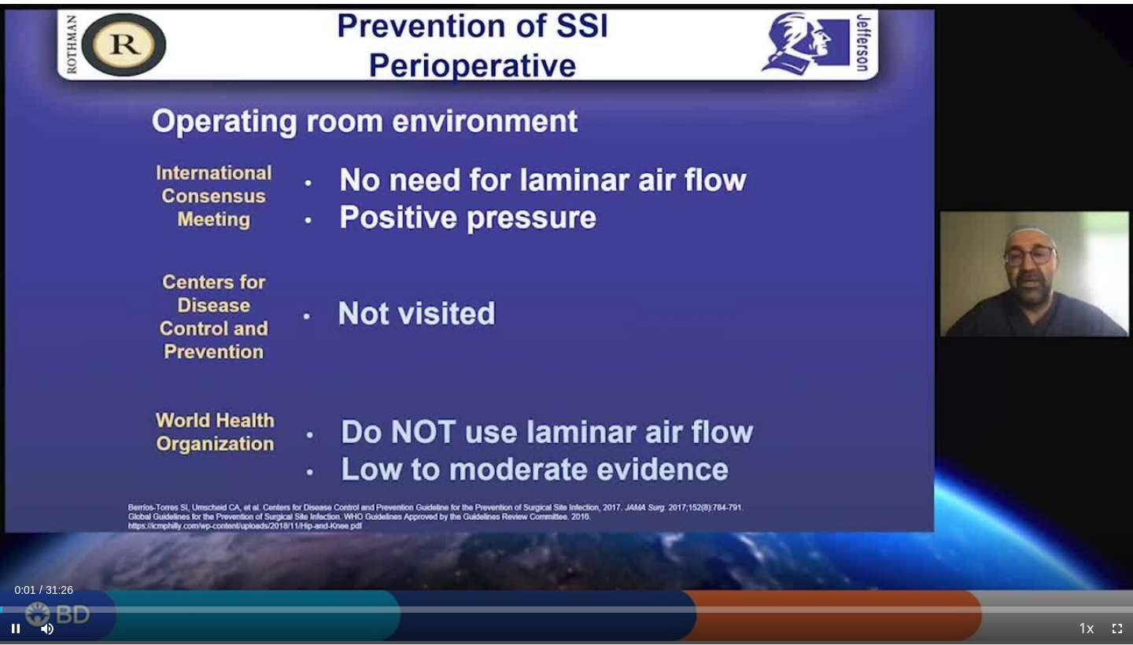
scroll to position [183, 0]
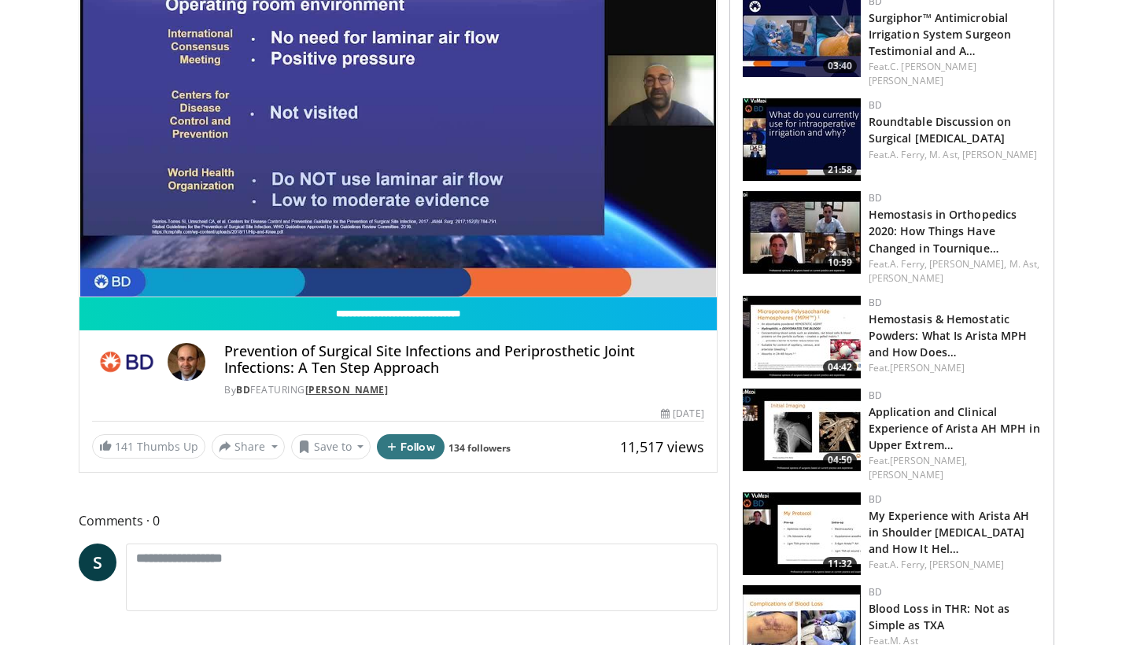
click at [389, 387] on link "[PERSON_NAME]" at bounding box center [346, 389] width 83 height 13
